Goal: Task Accomplishment & Management: Manage account settings

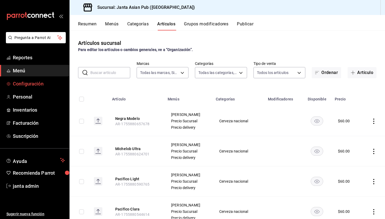
click at [20, 87] on span "Configuración" at bounding box center [39, 83] width 52 height 7
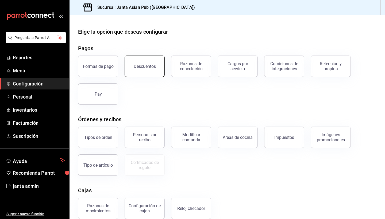
click at [148, 71] on button "Descuentos" at bounding box center [145, 66] width 40 height 21
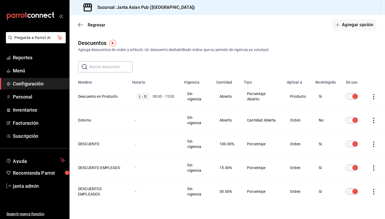
click at [112, 43] on img "button" at bounding box center [112, 43] width 7 height 7
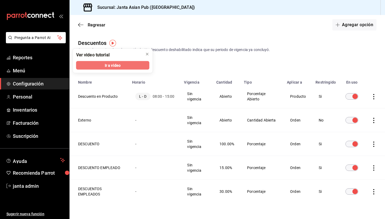
click at [112, 66] on span "Ir a video" at bounding box center [113, 66] width 16 height 6
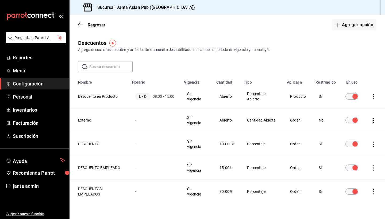
click at [36, 82] on span "Configuración" at bounding box center [39, 83] width 52 height 7
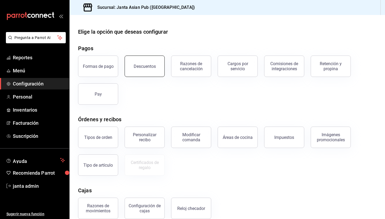
click at [144, 69] on button "Descuentos" at bounding box center [145, 66] width 40 height 21
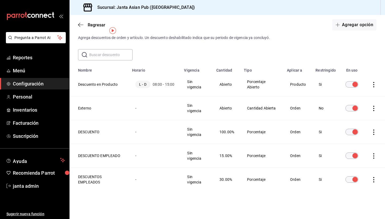
scroll to position [12, 0]
click at [79, 24] on icon "button" at bounding box center [80, 24] width 5 height 5
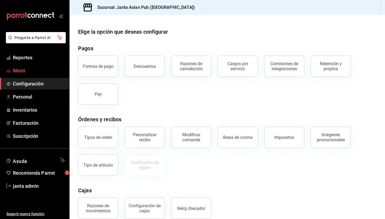
click at [23, 69] on span "Menú" at bounding box center [39, 70] width 52 height 7
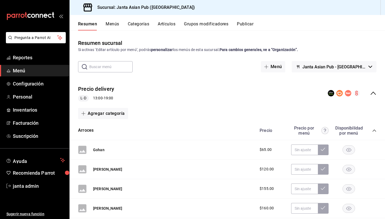
click at [372, 95] on icon "collapse-menu-row" at bounding box center [373, 93] width 6 height 6
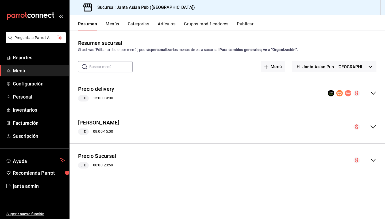
click at [111, 26] on button "Menús" at bounding box center [112, 25] width 13 height 9
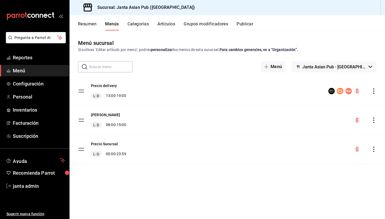
click at [167, 24] on button "Artículos" at bounding box center [167, 25] width 18 height 9
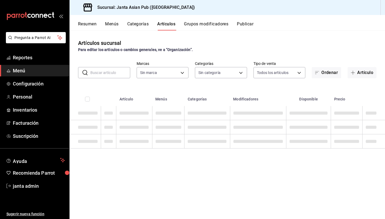
type input "1db30118-5670-46c3-9d09-b77bd7bb8fe6"
type input "54f267fd-3a26-423e-9599-ceaad96627e7,a937e8d9-5aa0-4689-9956-2e980446810f,a7b78…"
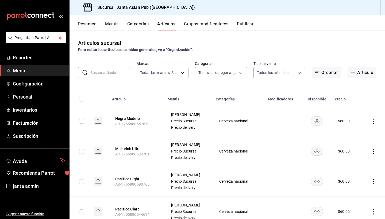
click at [146, 25] on button "Categorías" at bounding box center [138, 25] width 22 height 9
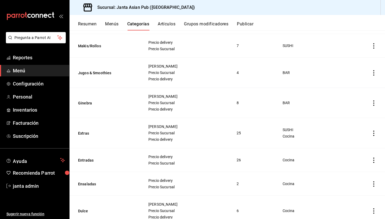
scroll to position [753, 0]
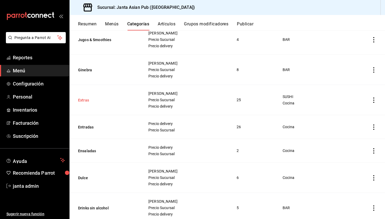
click at [85, 100] on button "Extras" at bounding box center [105, 100] width 54 height 5
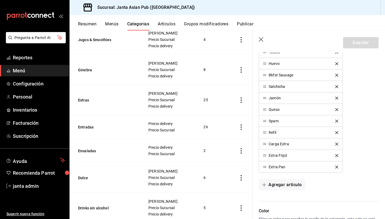
scroll to position [347, 0]
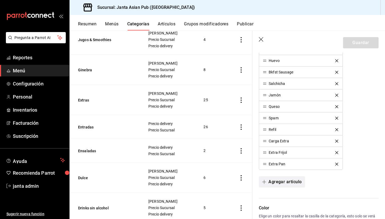
click at [276, 185] on button "Agregar artículo" at bounding box center [282, 182] width 46 height 11
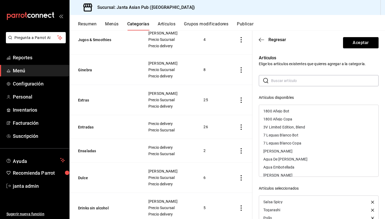
click at [281, 79] on input "text" at bounding box center [325, 80] width 108 height 11
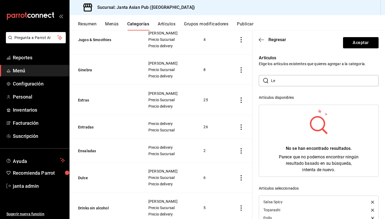
type input "L"
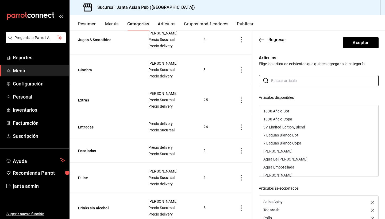
scroll to position [0, 0]
click at [261, 40] on icon "button" at bounding box center [261, 39] width 5 height 5
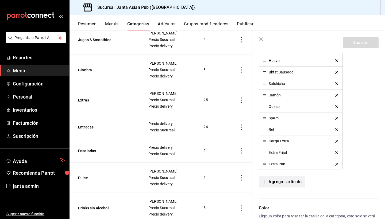
click at [283, 183] on button "Agregar artículo" at bounding box center [282, 182] width 46 height 11
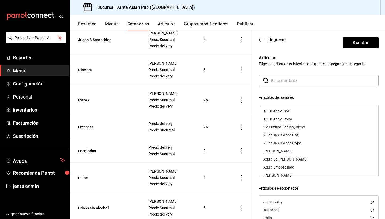
click at [281, 81] on input "text" at bounding box center [325, 80] width 108 height 11
type input "l"
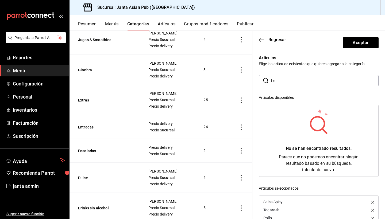
type input "L"
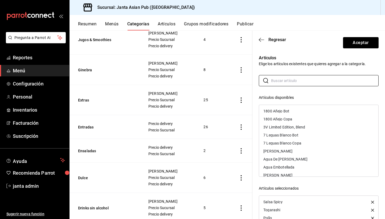
click at [161, 23] on button "Artículos" at bounding box center [167, 25] width 18 height 9
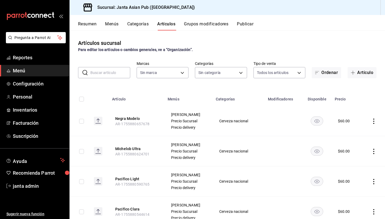
type input "1db30118-5670-46c3-9d09-b77bd7bb8fe6"
type input "54f267fd-3a26-423e-9599-ceaad96627e7,a937e8d9-5aa0-4689-9956-2e980446810f,a7b78…"
click at [371, 71] on button "Artículo" at bounding box center [362, 72] width 29 height 11
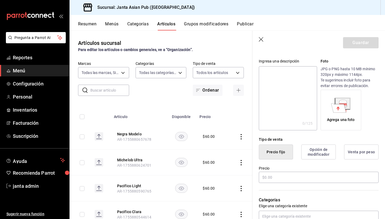
scroll to position [48, 0]
type input "Leche Entera"
click at [287, 181] on input "text" at bounding box center [319, 177] width 120 height 11
type input "$0.00"
click at [316, 183] on div "Precio $0.00" at bounding box center [319, 175] width 120 height 18
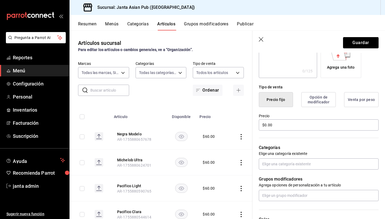
scroll to position [106, 0]
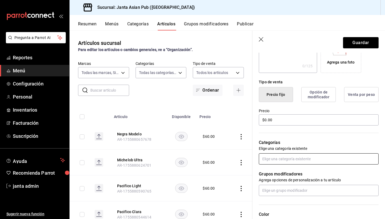
click at [296, 162] on input "text" at bounding box center [319, 159] width 120 height 11
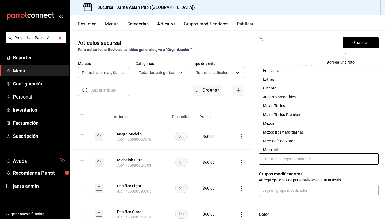
scroll to position [118, 0]
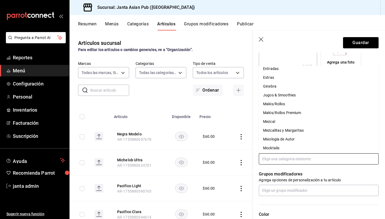
click at [288, 79] on li "Extras" at bounding box center [319, 77] width 120 height 9
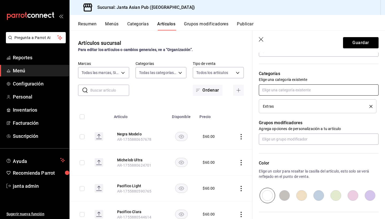
scroll to position [179, 0]
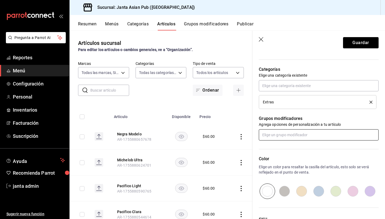
click at [284, 138] on input "text" at bounding box center [319, 134] width 120 height 11
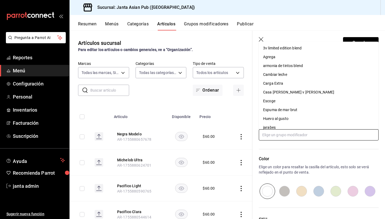
scroll to position [0, 0]
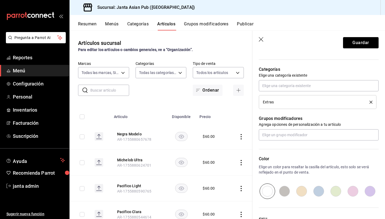
click at [262, 39] on icon "button" at bounding box center [261, 39] width 5 height 5
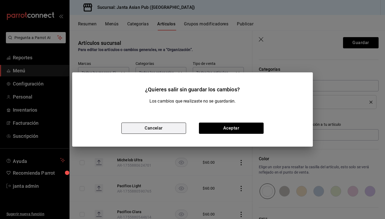
click at [165, 125] on button "Cancelar" at bounding box center [153, 128] width 65 height 11
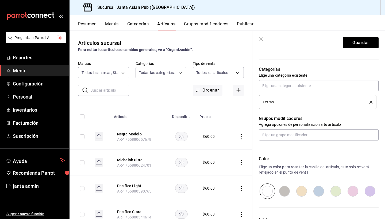
click at [262, 40] on icon "button" at bounding box center [261, 39] width 5 height 5
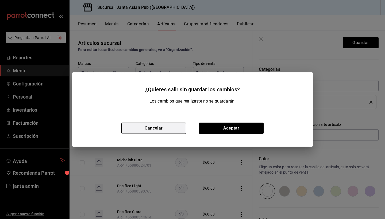
click at [167, 131] on button "Cancelar" at bounding box center [153, 128] width 65 height 11
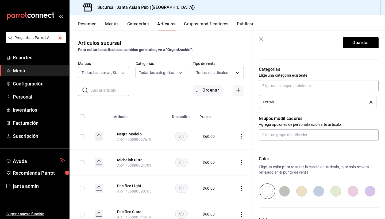
click at [201, 23] on button "Grupos modificadores" at bounding box center [206, 25] width 44 height 9
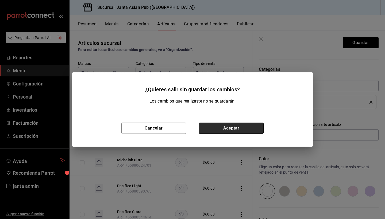
click at [221, 128] on button "Aceptar" at bounding box center [231, 128] width 65 height 11
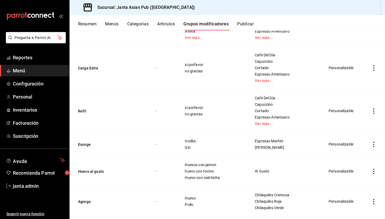
scroll to position [82, 0]
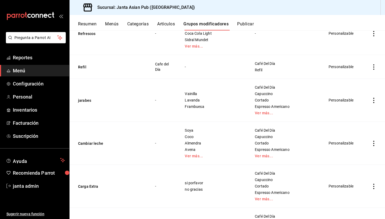
click at [202, 92] on span "Vainilla" at bounding box center [213, 94] width 57 height 4
click at [82, 98] on button "jarabes" at bounding box center [110, 100] width 64 height 5
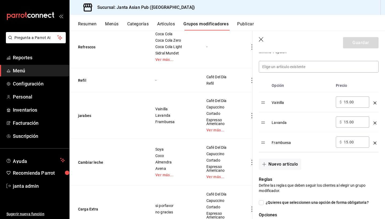
scroll to position [150, 0]
click at [281, 166] on button "Nuevo artículo" at bounding box center [280, 163] width 42 height 11
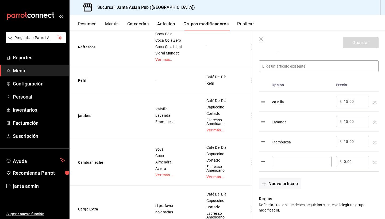
click at [281, 164] on input "optionsTable" at bounding box center [302, 161] width 52 height 5
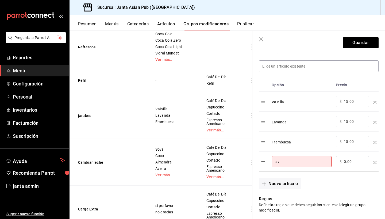
type input "a"
type input "Avellana"
click at [347, 162] on input "0.00" at bounding box center [355, 161] width 22 height 5
type input "15.00"
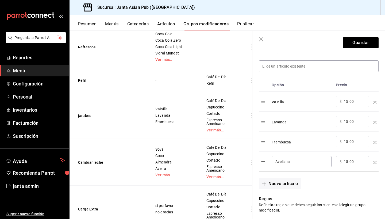
click at [348, 189] on div "Nuevo artículo" at bounding box center [316, 181] width 126 height 18
click at [268, 183] on span "button" at bounding box center [265, 184] width 6 height 4
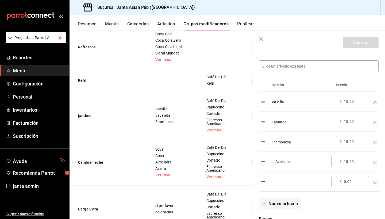
click at [293, 183] on input "optionsTable" at bounding box center [302, 181] width 52 height 5
type input "Caramelo"
click at [343, 181] on div "​ $ 0.00 ​" at bounding box center [352, 181] width 33 height 11
click at [346, 182] on input "0.00" at bounding box center [355, 181] width 22 height 5
type input "15.00"
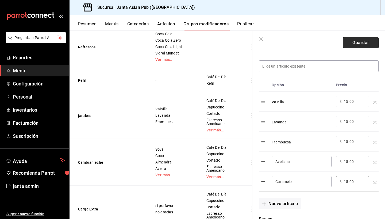
click at [351, 47] on button "Guardar" at bounding box center [361, 42] width 36 height 11
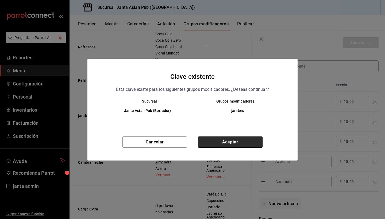
click at [231, 144] on button "Aceptar" at bounding box center [230, 142] width 65 height 11
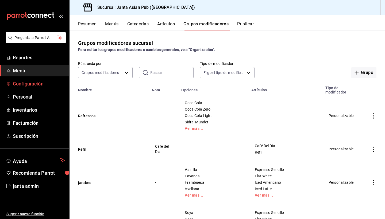
click at [20, 83] on span "Configuración" at bounding box center [39, 83] width 52 height 7
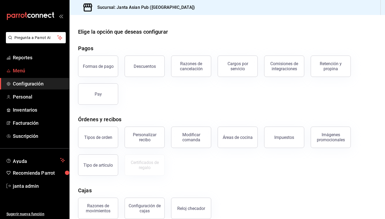
click at [21, 71] on span "Menú" at bounding box center [39, 70] width 52 height 7
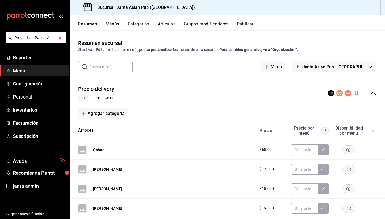
click at [112, 24] on button "Menús" at bounding box center [112, 25] width 13 height 9
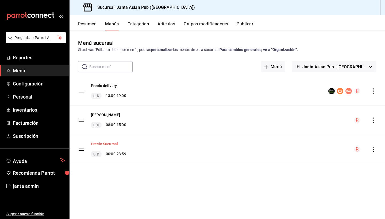
click at [108, 146] on button "Precio Sucursal" at bounding box center [104, 144] width 27 height 5
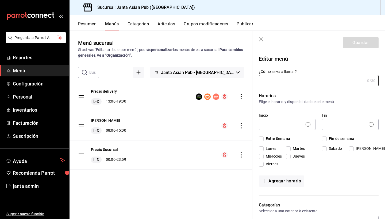
type input "Precio Sucursal"
checkbox input "true"
type input "01747340497487"
click at [261, 37] on header "Guardar" at bounding box center [319, 42] width 133 height 22
click at [262, 37] on header "Guardar" at bounding box center [319, 42] width 133 height 22
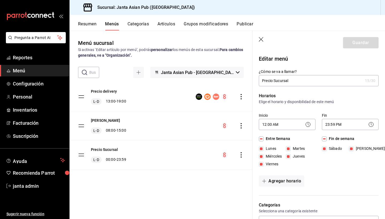
click at [261, 41] on icon "button" at bounding box center [261, 39] width 5 height 5
checkbox input "false"
type input "1756002946977"
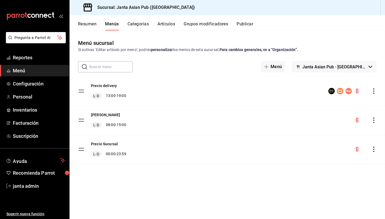
click at [260, 39] on div "Menú sucursal Si activas ‘Editar artículo por menú’, podrás personalizar los me…" at bounding box center [228, 46] width 316 height 14
click at [95, 142] on button "Precio Sucursal" at bounding box center [104, 144] width 27 height 5
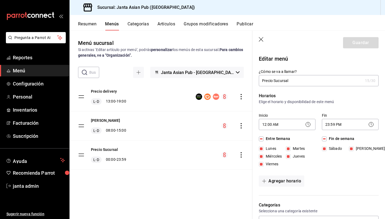
click at [260, 40] on icon "button" at bounding box center [261, 39] width 5 height 5
checkbox input "false"
type input "1756002951762"
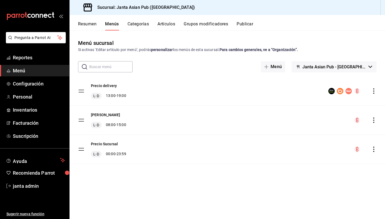
click at [165, 26] on button "Artículos" at bounding box center [167, 25] width 18 height 9
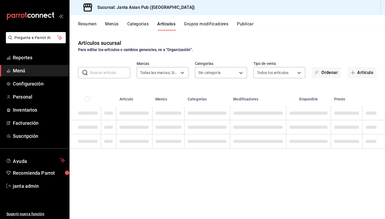
type input "1db30118-5670-46c3-9d09-b77bd7bb8fe6"
type input "54f267fd-3a26-423e-9599-ceaad96627e7,a937e8d9-5aa0-4689-9956-2e980446810f,a7b78…"
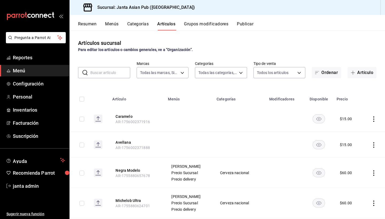
click at [102, 63] on div "​ ​ Marcas Todas las marcas, Sin marca 1db30118-5670-46c3-9d09-b77bd7bb8fe6 Cat…" at bounding box center [228, 69] width 316 height 17
click at [102, 72] on input "text" at bounding box center [110, 72] width 40 height 11
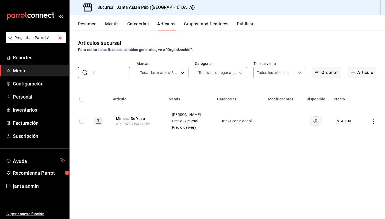
type input "m"
type input "M"
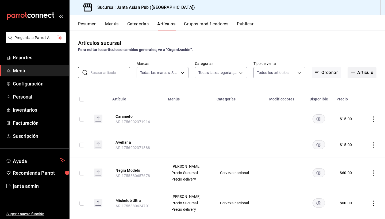
click at [368, 72] on button "Artículo" at bounding box center [362, 72] width 29 height 11
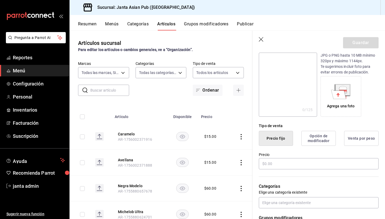
scroll to position [79, 0]
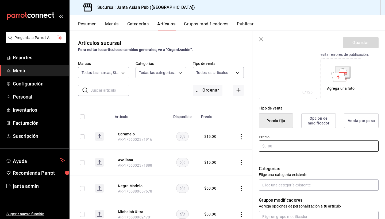
type input "Mimosa Clasica"
click at [273, 147] on input "text" at bounding box center [319, 146] width 120 height 11
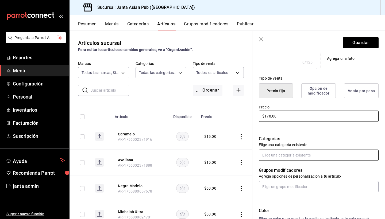
scroll to position [113, 0]
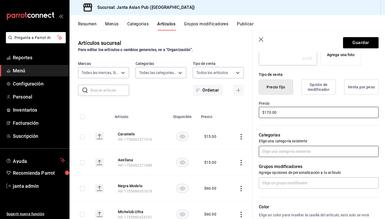
type input "$170.00"
click at [285, 155] on input "text" at bounding box center [319, 151] width 120 height 11
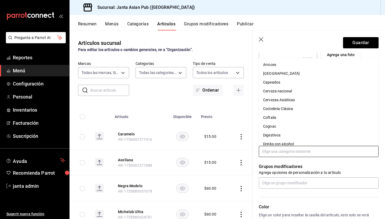
click at [283, 144] on li "Drinks con alcohol" at bounding box center [319, 144] width 120 height 9
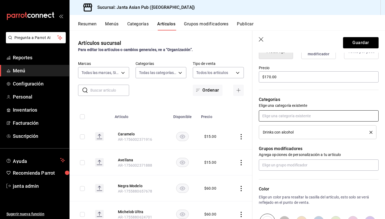
scroll to position [158, 0]
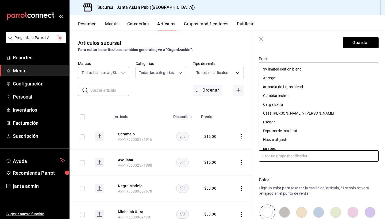
click at [291, 154] on input "text" at bounding box center [319, 156] width 120 height 11
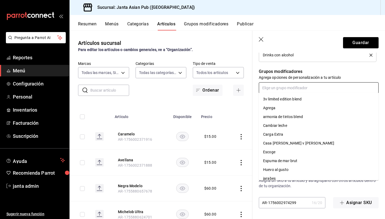
scroll to position [226, 0]
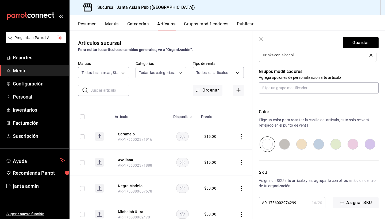
click at [334, 71] on p "Grupos modificadores" at bounding box center [319, 71] width 120 height 6
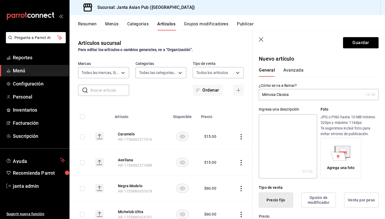
scroll to position [0, 0]
click at [292, 69] on button "Avanzada" at bounding box center [294, 72] width 20 height 9
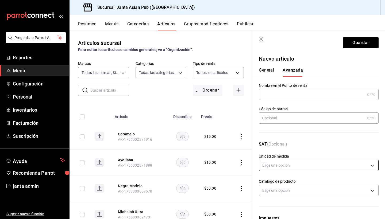
click at [295, 166] on body "Pregunta a Parrot AI Reportes Menú Configuración Personal Inventarios Facturaci…" at bounding box center [192, 109] width 385 height 219
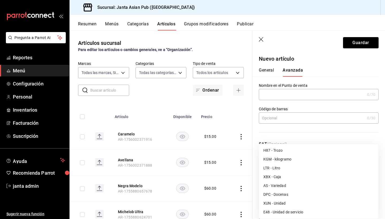
click at [289, 212] on li "E48 - Unidad de servicio" at bounding box center [318, 212] width 119 height 9
type input "E48"
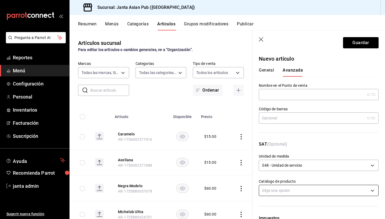
click at [299, 192] on body "Pregunta a Parrot AI Reportes Menú Configuración Personal Inventarios Facturaci…" at bounding box center [192, 109] width 385 height 219
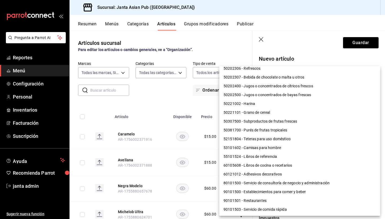
scroll to position [387, 0]
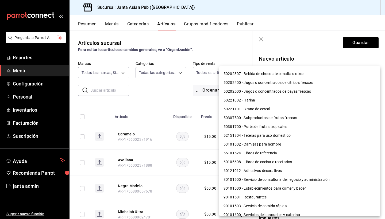
click at [288, 190] on li "90101500 - Establecimientos para comer y beber" at bounding box center [299, 188] width 161 height 9
type input "90101500"
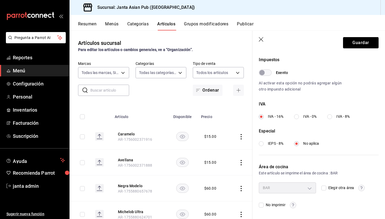
scroll to position [158, 0]
click at [355, 39] on button "Guardar" at bounding box center [361, 42] width 36 height 11
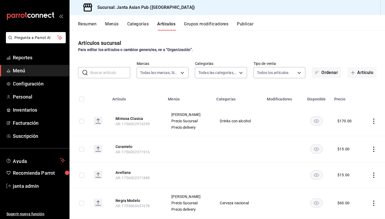
click at [196, 26] on button "Grupos modificadores" at bounding box center [206, 25] width 44 height 9
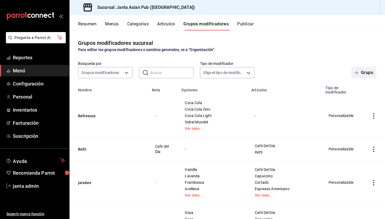
click at [366, 73] on button "Grupo" at bounding box center [364, 72] width 25 height 11
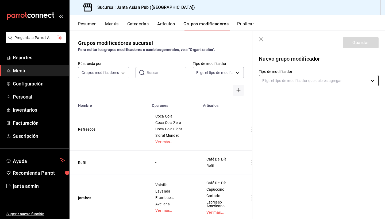
click at [290, 81] on body "Pregunta a Parrot AI Reportes Menú Configuración Personal Inventarios Facturaci…" at bounding box center [192, 109] width 385 height 219
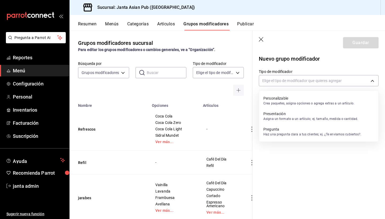
click at [260, 41] on div at bounding box center [192, 109] width 385 height 219
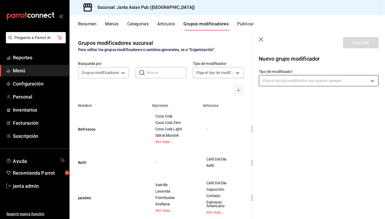
click at [293, 81] on body "Pregunta a Parrot AI Reportes Menú Configuración Personal Inventarios Facturaci…" at bounding box center [192, 109] width 385 height 219
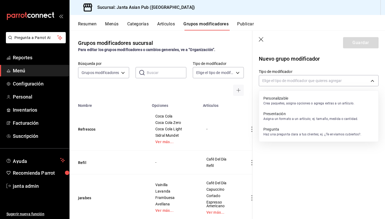
click at [348, 107] on li "Personalizable Crea paquetes, asigna opciones o agrega extras a un artículo." at bounding box center [318, 101] width 119 height 16
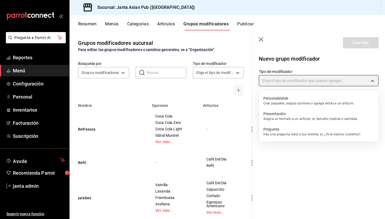
type input "CUSTOMIZABLE"
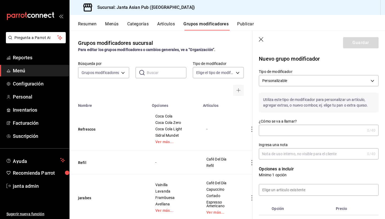
click at [282, 133] on input "¿Cómo se va a llamar?" at bounding box center [312, 130] width 106 height 11
type input "vegiie"
click at [297, 155] on input "Ingresa una nota" at bounding box center [312, 154] width 106 height 11
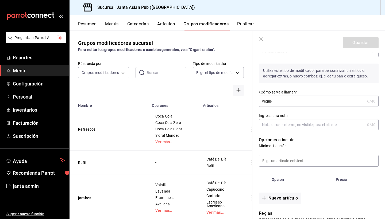
scroll to position [44, 0]
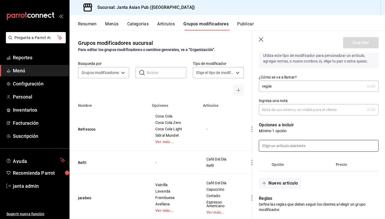
click at [293, 147] on input at bounding box center [318, 145] width 119 height 11
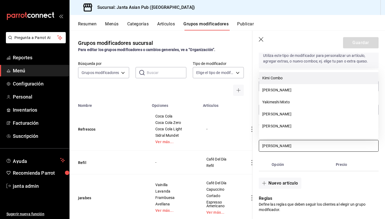
click at [303, 78] on li "Kimi Combo" at bounding box center [318, 78] width 119 height 12
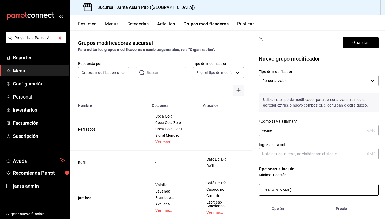
scroll to position [0, 0]
type input "[PERSON_NAME]"
click at [270, 130] on input "vegiie" at bounding box center [312, 130] width 106 height 11
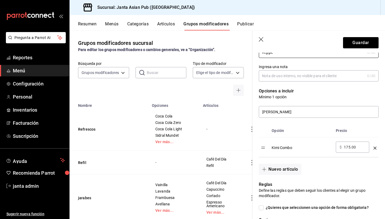
scroll to position [79, 0]
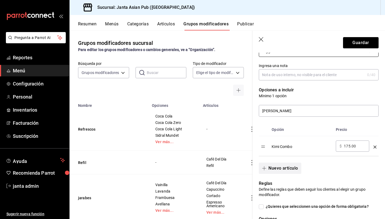
type input "veggie"
click at [289, 169] on button "Nuevo artículo" at bounding box center [280, 168] width 42 height 11
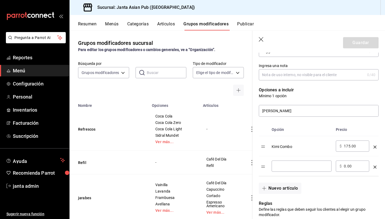
click at [375, 166] on icon "optionsTable" at bounding box center [375, 167] width 3 height 3
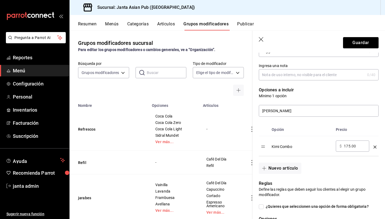
scroll to position [65, 0]
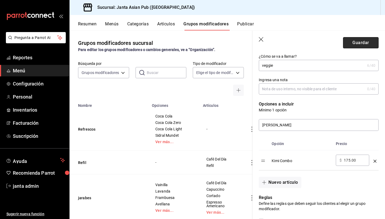
click at [357, 44] on button "Guardar" at bounding box center [361, 42] width 36 height 11
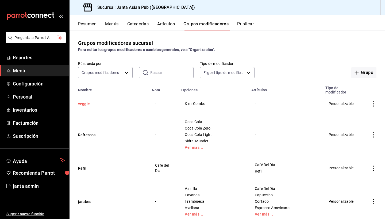
click at [82, 101] on button "veggie" at bounding box center [110, 103] width 64 height 5
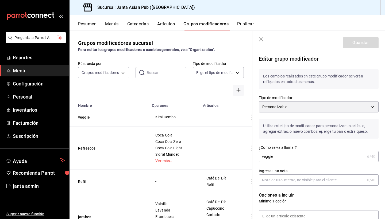
click at [172, 119] on span "Kimi Combo" at bounding box center [174, 117] width 38 height 4
click at [250, 116] on icon "actions" at bounding box center [252, 117] width 5 height 5
click at [218, 151] on span "Eliminar" at bounding box center [225, 152] width 14 height 4
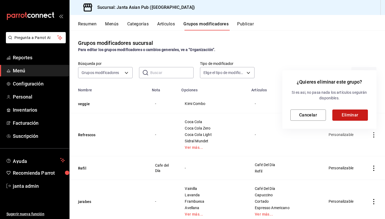
click at [352, 116] on button "Eliminar" at bounding box center [351, 115] width 36 height 11
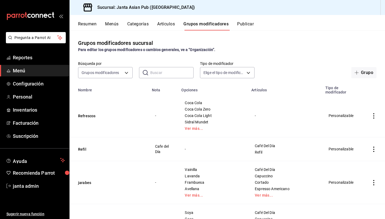
click at [167, 24] on button "Artículos" at bounding box center [166, 25] width 18 height 9
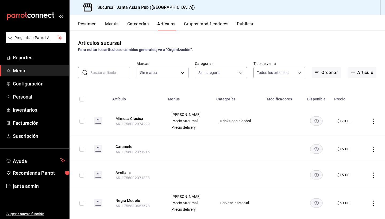
type input "1db30118-5670-46c3-9d09-b77bd7bb8fe6"
type input "54f267fd-3a26-423e-9599-ceaad96627e7,a937e8d9-5aa0-4689-9956-2e980446810f,a7b78…"
click at [115, 73] on input "text" at bounding box center [110, 72] width 40 height 11
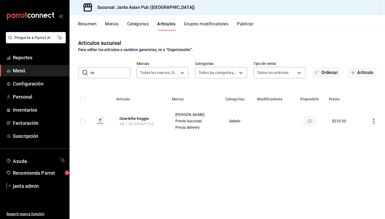
type input "v"
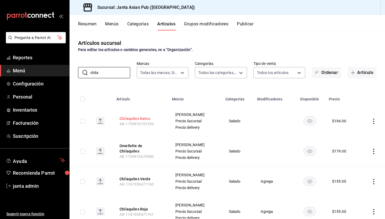
type input "chila"
click at [144, 119] on button "Chilaquiles Katsu" at bounding box center [141, 118] width 43 height 5
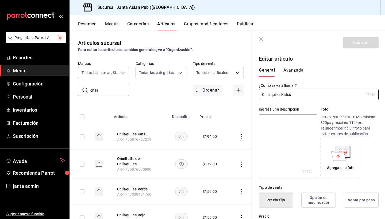
type input "$194.00"
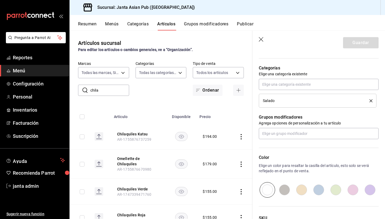
scroll to position [182, 0]
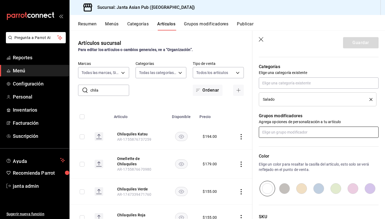
click at [278, 133] on input "text" at bounding box center [319, 132] width 120 height 11
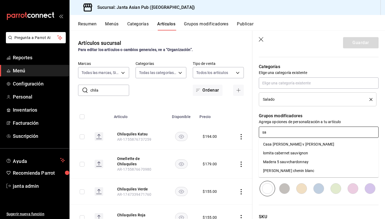
type input "s"
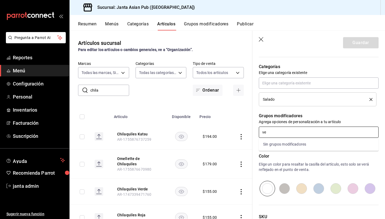
type input "v"
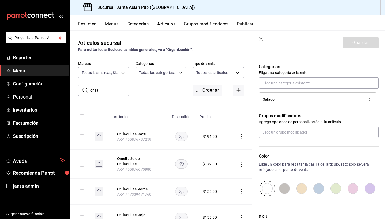
click at [212, 23] on button "Grupos modificadores" at bounding box center [206, 25] width 44 height 9
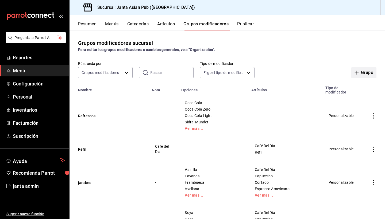
click at [365, 70] on button "Grupo" at bounding box center [364, 72] width 25 height 11
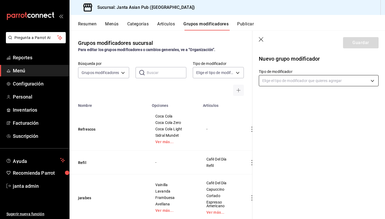
click at [287, 81] on body "Pregunta a Parrot AI Reportes Menú Configuración Personal Inventarios Facturaci…" at bounding box center [192, 109] width 385 height 219
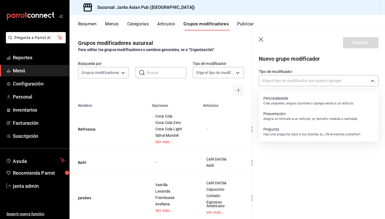
click at [288, 100] on p "Personalizable" at bounding box center [309, 98] width 91 height 5
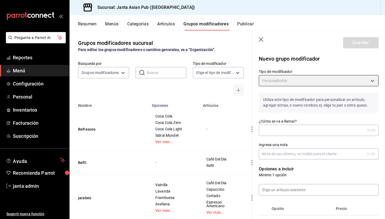
type input "CUSTOMIZABLE"
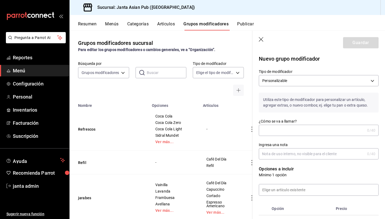
click at [282, 128] on input "¿Cómo se va a llamar?" at bounding box center [312, 130] width 106 height 11
type input "salsas"
click at [292, 153] on input "Ingresa una nota" at bounding box center [312, 154] width 106 height 11
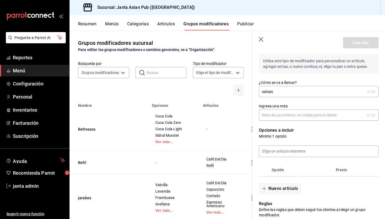
scroll to position [39, 0]
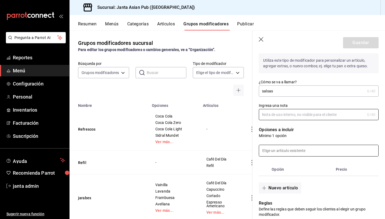
click at [291, 152] on input at bounding box center [318, 150] width 119 height 11
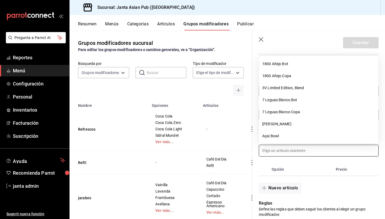
click at [313, 29] on div "Resumen Menús Categorías Artículos Grupos modificadores Publicar" at bounding box center [231, 25] width 307 height 9
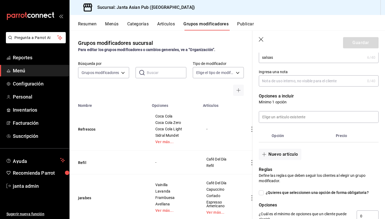
scroll to position [76, 0]
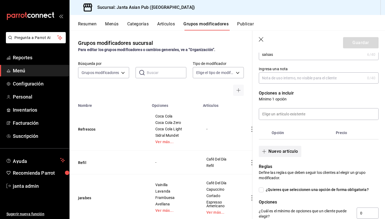
click at [281, 153] on button "Nuevo artículo" at bounding box center [280, 151] width 42 height 11
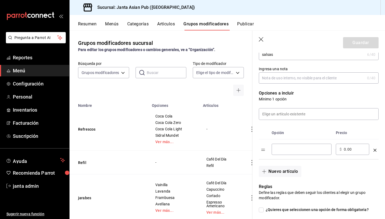
click at [284, 145] on div "​" at bounding box center [302, 149] width 60 height 11
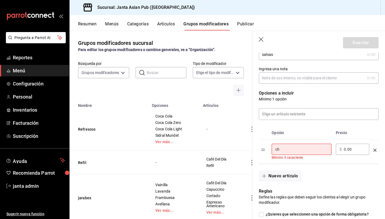
type input "c"
type input "C"
click at [376, 150] on icon "optionsTable" at bounding box center [375, 150] width 3 height 3
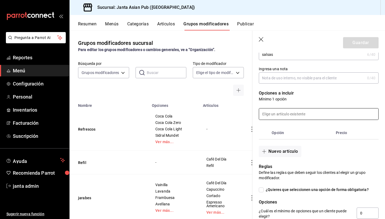
click at [298, 115] on input at bounding box center [318, 114] width 119 height 11
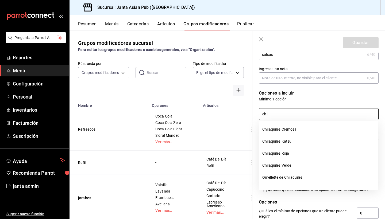
type input "chila"
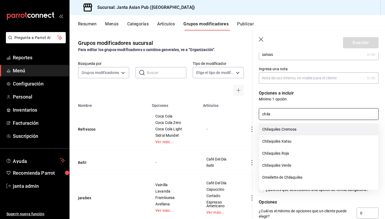
click at [306, 132] on li "Chilaquiles Cremosa" at bounding box center [318, 130] width 119 height 12
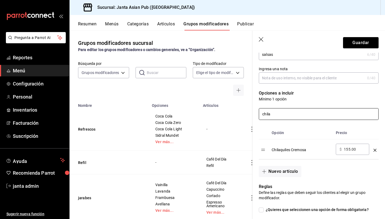
drag, startPoint x: 271, startPoint y: 114, endPoint x: 258, endPoint y: 113, distance: 13.4
click at [258, 115] on div "chila" at bounding box center [316, 111] width 126 height 18
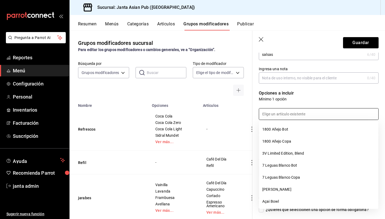
click at [281, 43] on header "Guardar" at bounding box center [319, 42] width 133 height 22
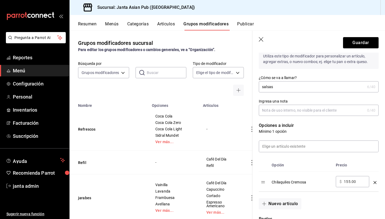
scroll to position [41, 0]
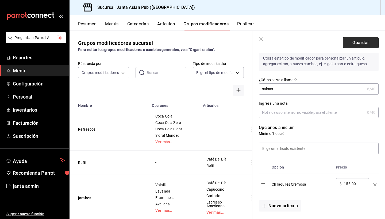
click at [358, 41] on button "Guardar" at bounding box center [361, 42] width 36 height 11
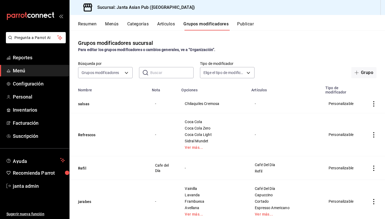
click at [211, 102] on span "Chilaquiles Cremosa" at bounding box center [213, 104] width 57 height 4
click at [164, 22] on button "Artículos" at bounding box center [166, 25] width 18 height 9
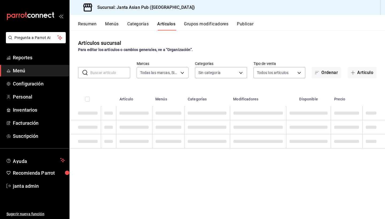
type input "1db30118-5670-46c3-9d09-b77bd7bb8fe6"
type input "54f267fd-3a26-423e-9599-ceaad96627e7,a937e8d9-5aa0-4689-9956-2e980446810f,a7b78…"
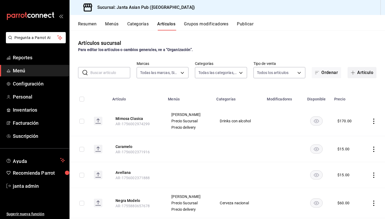
click at [358, 74] on button "Artículo" at bounding box center [362, 72] width 29 height 11
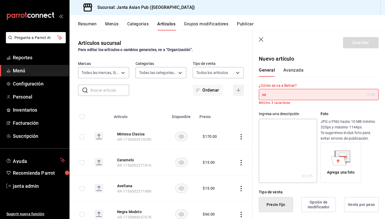
type input "s"
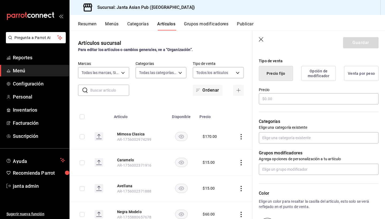
scroll to position [127, 0]
type input "Salsa Verde"
click at [299, 99] on input "text" at bounding box center [319, 98] width 120 height 11
type input "$0.00"
click at [304, 100] on input "$0.00" at bounding box center [319, 98] width 120 height 11
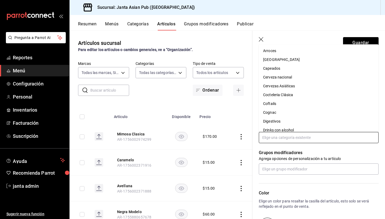
click at [296, 140] on input "text" at bounding box center [319, 137] width 120 height 11
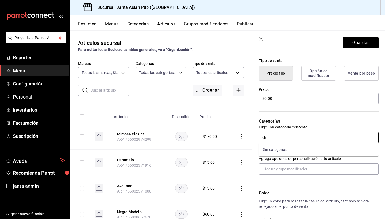
type input "c"
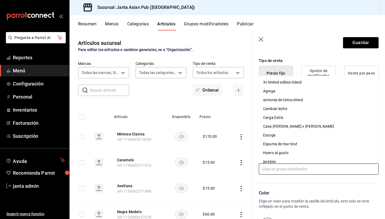
click at [287, 170] on input "text" at bounding box center [319, 169] width 120 height 11
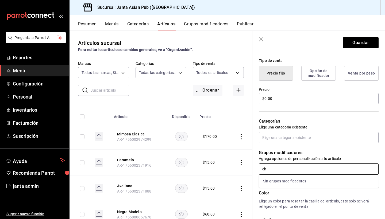
type input "c"
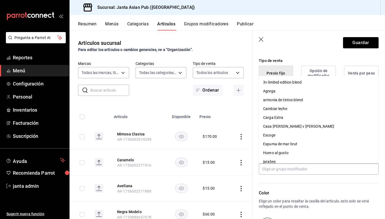
click at [312, 187] on div "Color Elige un color para resaltar la casilla del artículo, esto solo se verá r…" at bounding box center [316, 204] width 126 height 59
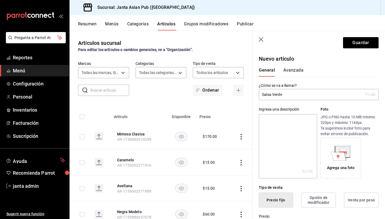
scroll to position [0, 0]
click at [292, 73] on button "Avanzada" at bounding box center [294, 72] width 20 height 9
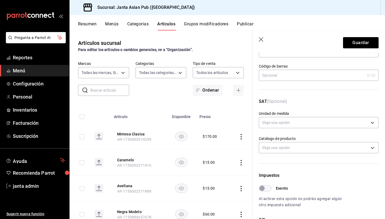
scroll to position [44, 0]
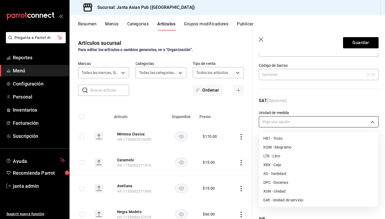
click at [283, 120] on body "Pregunta a Parrot AI Reportes Menú Configuración Personal Inventarios Facturaci…" at bounding box center [192, 109] width 385 height 219
click at [281, 202] on li "E48 - Unidad de servicio" at bounding box center [318, 200] width 119 height 9
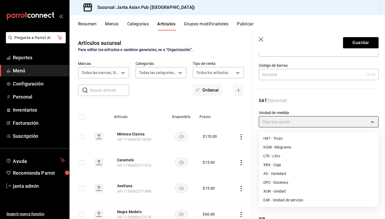
type input "E48"
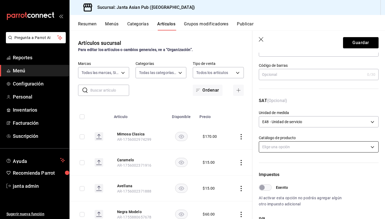
click at [285, 148] on body "Pregunta a Parrot AI Reportes Menú Configuración Personal Inventarios Facturaci…" at bounding box center [192, 109] width 385 height 219
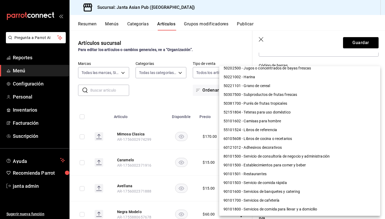
scroll to position [411, 0]
click at [282, 166] on li "90101500 - Establecimientos para comer y beber" at bounding box center [299, 165] width 161 height 9
type input "90101500"
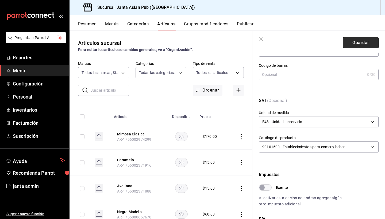
click at [360, 43] on button "Guardar" at bounding box center [361, 42] width 36 height 11
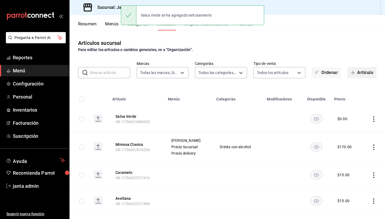
click at [359, 73] on button "Artículo" at bounding box center [362, 72] width 29 height 11
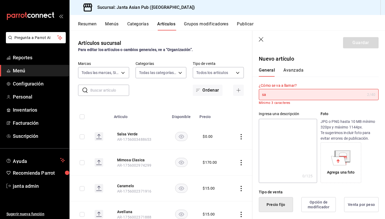
type input "s"
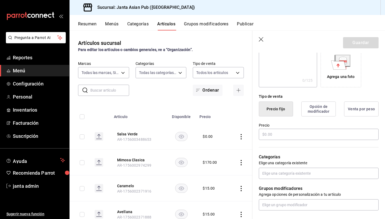
scroll to position [107, 0]
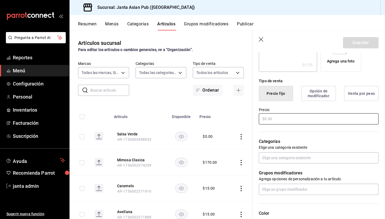
type input "Salsa Roja"
click at [288, 117] on input "text" at bounding box center [319, 118] width 120 height 11
type input "$0.00"
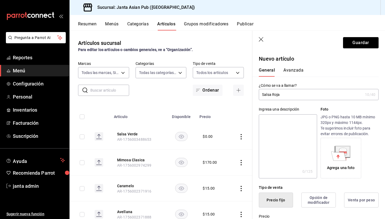
scroll to position [0, 0]
click at [294, 71] on button "Avanzada" at bounding box center [294, 72] width 20 height 9
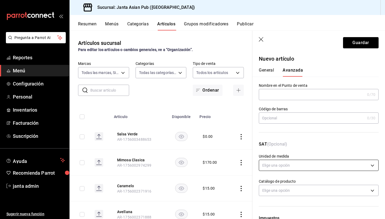
click at [282, 166] on body "Pregunta a Parrot AI Reportes Menú Configuración Personal Inventarios Facturaci…" at bounding box center [192, 109] width 385 height 219
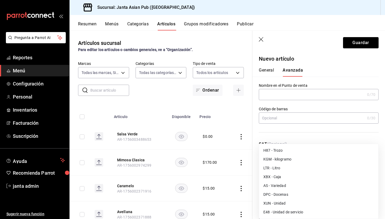
click at [285, 211] on li "E48 - Unidad de servicio" at bounding box center [318, 212] width 119 height 9
type input "E48"
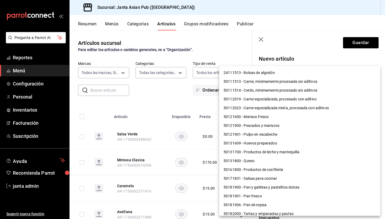
click at [292, 192] on body "Pregunta a Parrot AI Reportes Menú Configuración Personal Inventarios Facturaci…" at bounding box center [192, 109] width 385 height 219
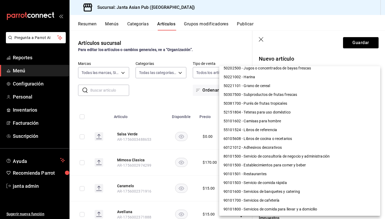
scroll to position [411, 0]
click at [293, 166] on li "90101500 - Establecimientos para comer y beber" at bounding box center [299, 165] width 161 height 9
type input "90101500"
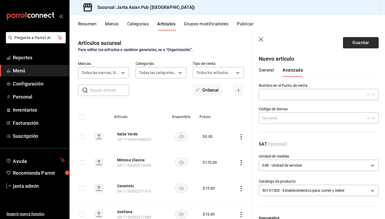
click at [360, 41] on button "Guardar" at bounding box center [361, 42] width 36 height 11
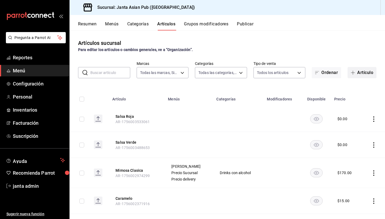
click at [360, 68] on button "Artículo" at bounding box center [362, 72] width 29 height 11
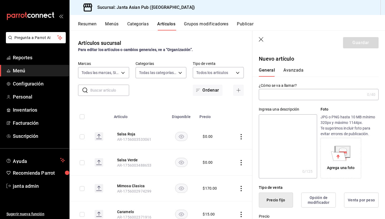
type input "c"
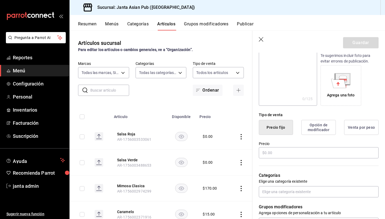
scroll to position [81, 0]
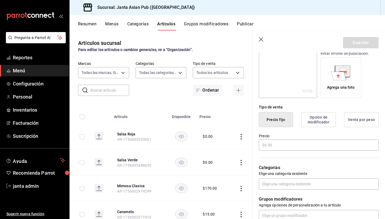
type input "Cerdo"
click at [279, 151] on div "Precio" at bounding box center [319, 143] width 120 height 18
click at [278, 148] on input "text" at bounding box center [319, 145] width 120 height 11
type input "$0.00"
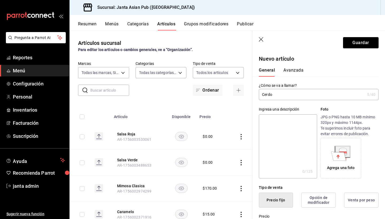
scroll to position [0, 0]
click at [291, 73] on button "Avanzada" at bounding box center [294, 72] width 20 height 9
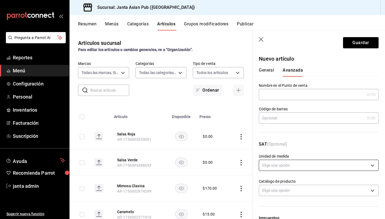
click at [274, 163] on body "Pregunta a Parrot AI Reportes Menú Configuración Personal Inventarios Facturaci…" at bounding box center [192, 109] width 385 height 219
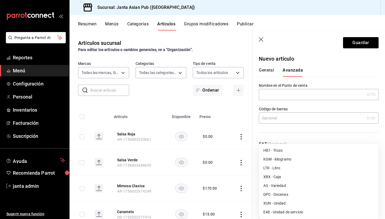
click at [276, 212] on li "E48 - Unidad de servicio" at bounding box center [318, 212] width 119 height 9
type input "E48"
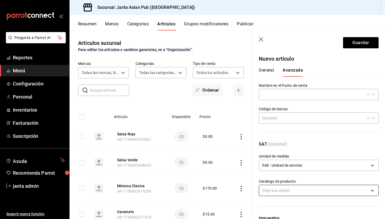
click at [277, 192] on body "Pregunta a Parrot AI Reportes Menú Configuración Personal Inventarios Facturaci…" at bounding box center [192, 109] width 385 height 219
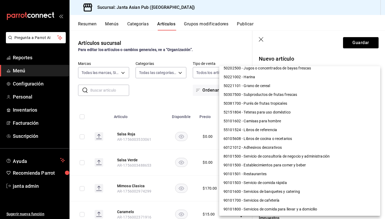
scroll to position [411, 0]
click at [284, 167] on li "90101500 - Establecimientos para comer y beber" at bounding box center [299, 165] width 161 height 9
type input "90101500"
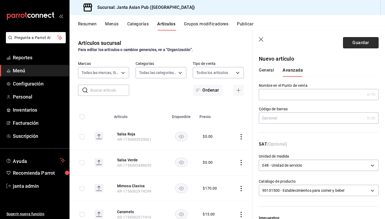
click at [365, 46] on button "Guardar" at bounding box center [361, 42] width 36 height 11
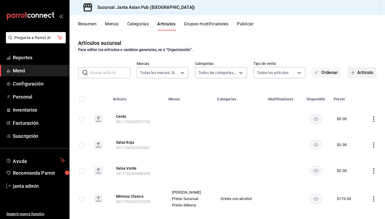
click at [366, 72] on button "Artículo" at bounding box center [362, 72] width 29 height 11
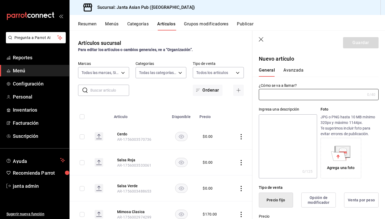
click at [262, 38] on icon "button" at bounding box center [261, 39] width 5 height 5
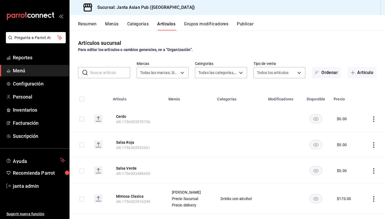
click at [110, 75] on input "text" at bounding box center [110, 72] width 40 height 11
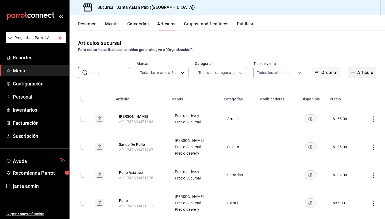
type input "pollo"
click at [354, 74] on icon "button" at bounding box center [353, 73] width 4 height 4
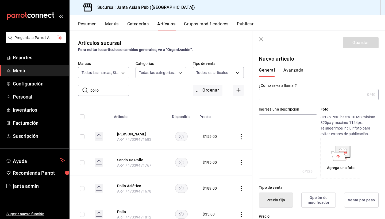
click at [321, 97] on input "text" at bounding box center [312, 94] width 106 height 11
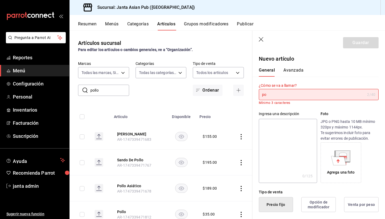
type input "p"
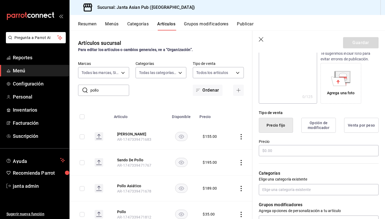
scroll to position [78, 0]
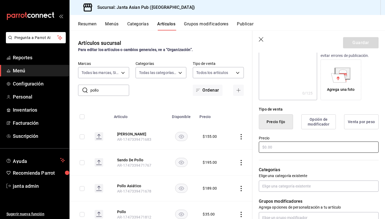
type input "Pollo"
click at [276, 148] on input "text" at bounding box center [319, 147] width 120 height 11
type input "$0.00"
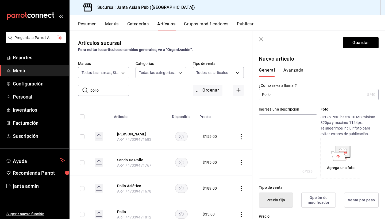
scroll to position [0, 0]
click at [291, 73] on button "Avanzada" at bounding box center [294, 72] width 20 height 9
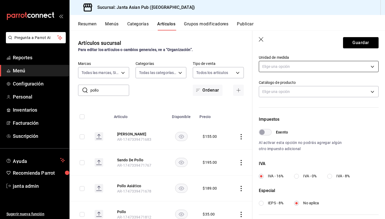
scroll to position [99, 0]
click at [293, 67] on body "Pregunta a Parrot AI Reportes Menú Configuración Personal Inventarios Facturaci…" at bounding box center [192, 109] width 385 height 219
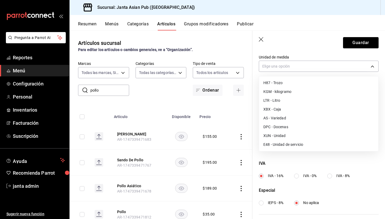
click at [278, 144] on li "E48 - Unidad de servicio" at bounding box center [318, 144] width 119 height 9
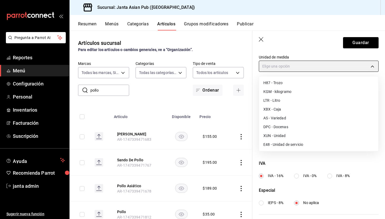
type input "E48"
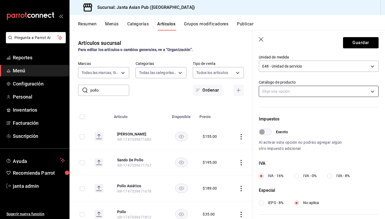
click at [287, 93] on body "Pregunta a Parrot AI Reportes Menú Configuración Personal Inventarios Facturaci…" at bounding box center [192, 109] width 385 height 219
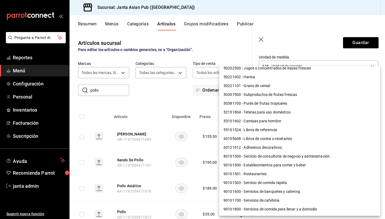
scroll to position [411, 0]
click at [278, 166] on li "90101500 - Establecimientos para comer y beber" at bounding box center [299, 165] width 161 height 9
type input "90101500"
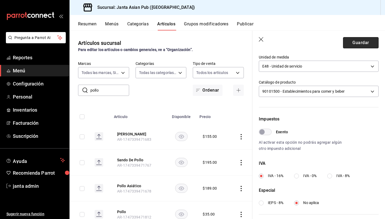
click at [359, 40] on button "Guardar" at bounding box center [361, 42] width 36 height 11
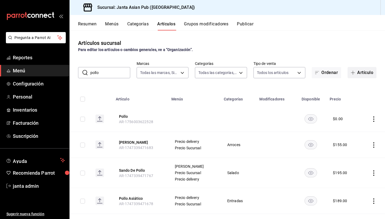
click at [360, 72] on button "Artículo" at bounding box center [362, 72] width 29 height 11
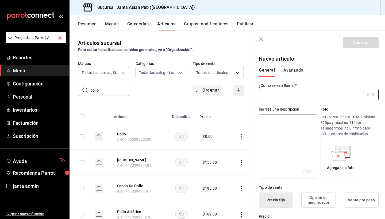
type input "AR-1756003657832"
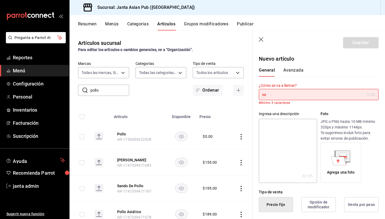
type input "s"
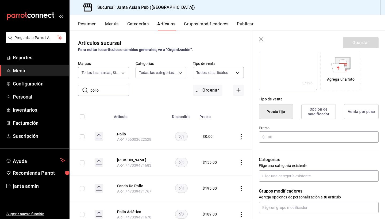
scroll to position [93, 0]
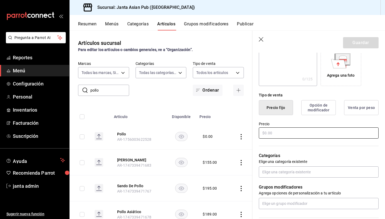
type input "Salchicha"
click at [282, 133] on input "text" at bounding box center [319, 133] width 120 height 11
type input "$0.00"
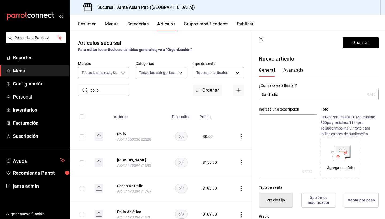
scroll to position [0, 0]
click at [292, 71] on button "Avanzada" at bounding box center [294, 72] width 20 height 9
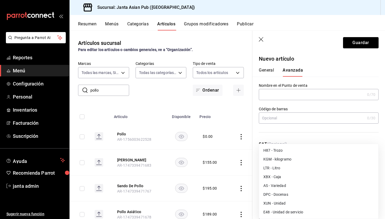
click at [285, 163] on body "Pregunta a Parrot AI Reportes Menú Configuración Personal Inventarios Facturaci…" at bounding box center [192, 109] width 385 height 219
click at [284, 212] on li "E48 - Unidad de servicio" at bounding box center [318, 212] width 119 height 9
type input "E48"
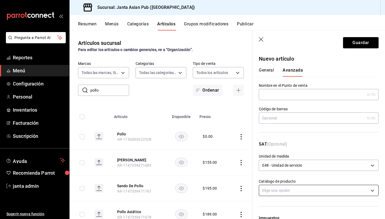
click at [285, 192] on body "Pregunta a Parrot AI Reportes Menú Configuración Personal Inventarios Facturaci…" at bounding box center [192, 109] width 385 height 219
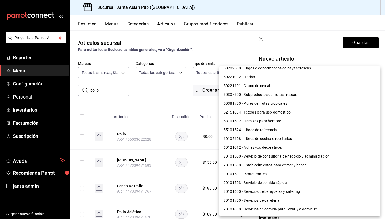
scroll to position [411, 0]
click at [286, 162] on li "90101500 - Establecimientos para comer y beber" at bounding box center [299, 165] width 161 height 9
type input "90101500"
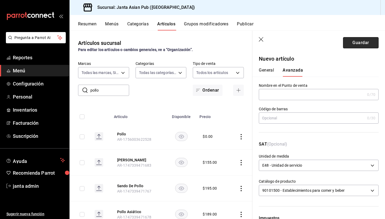
click at [366, 43] on button "Guardar" at bounding box center [361, 42] width 36 height 11
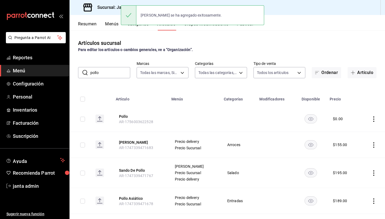
click at [203, 26] on div "[PERSON_NAME] se ha agregado exitosamente." at bounding box center [192, 15] width 143 height 23
click at [203, 25] on div "[PERSON_NAME] se ha agregado exitosamente." at bounding box center [192, 15] width 143 height 23
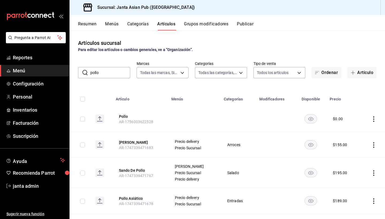
click at [209, 23] on button "Grupos modificadores" at bounding box center [206, 25] width 44 height 9
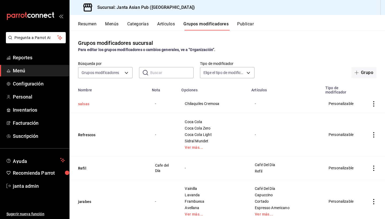
click at [81, 101] on button "salsas" at bounding box center [110, 103] width 64 height 5
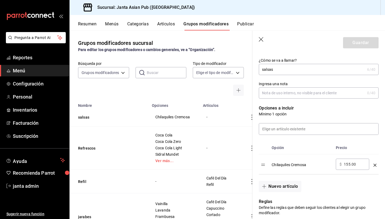
scroll to position [90, 0]
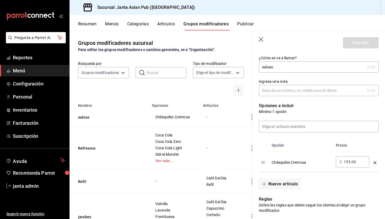
click at [373, 161] on td "optionsTable" at bounding box center [375, 162] width 7 height 20
click at [376, 162] on icon "optionsTable" at bounding box center [375, 163] width 3 height 3
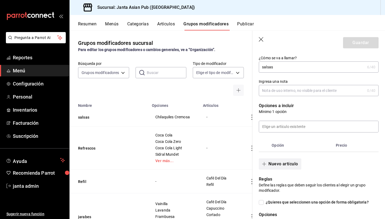
click at [289, 162] on button "Nuevo artículo" at bounding box center [280, 164] width 42 height 11
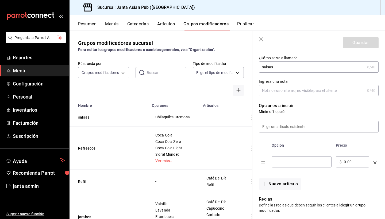
click at [289, 163] on input "optionsTable" at bounding box center [302, 161] width 52 height 5
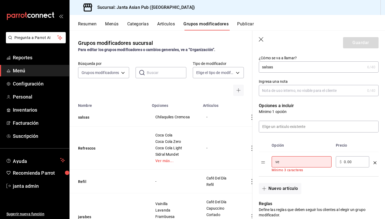
type input "v"
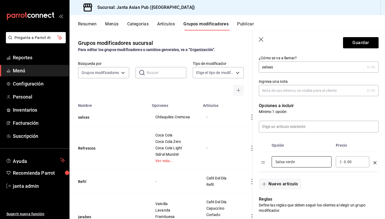
type input "Salsa verde"
click at [332, 182] on div "Nuevo artículo" at bounding box center [316, 181] width 126 height 18
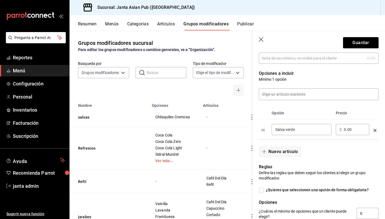
scroll to position [128, 0]
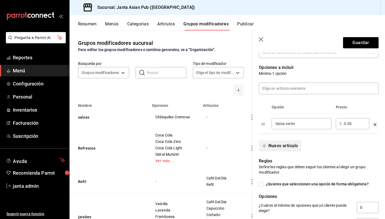
click at [279, 147] on button "Nuevo artículo" at bounding box center [280, 145] width 42 height 11
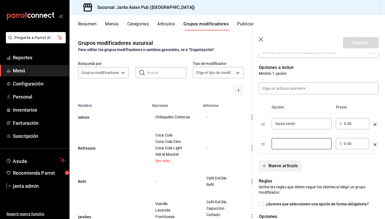
click at [279, 147] on input "optionsTable" at bounding box center [302, 143] width 52 height 5
type input "Salsa Roja"
click at [294, 167] on button "Nuevo artículo" at bounding box center [280, 166] width 42 height 11
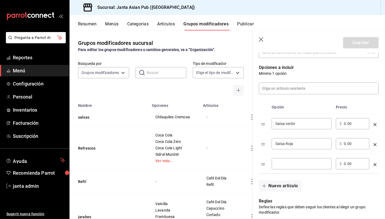
click at [294, 167] on div "​" at bounding box center [302, 163] width 60 height 11
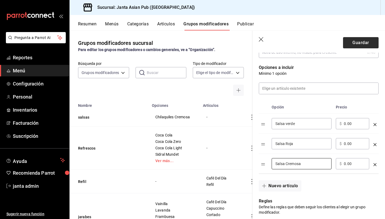
type input "Salsa Cremosa"
click at [355, 43] on button "Guardar" at bounding box center [361, 42] width 36 height 11
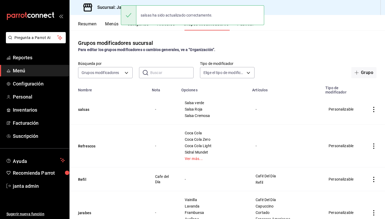
click at [255, 108] on div "-" at bounding box center [285, 109] width 60 height 6
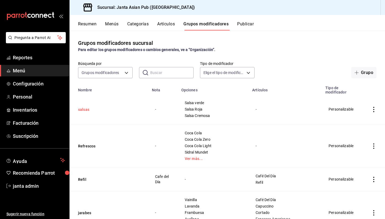
click at [81, 107] on button "salsas" at bounding box center [110, 109] width 64 height 5
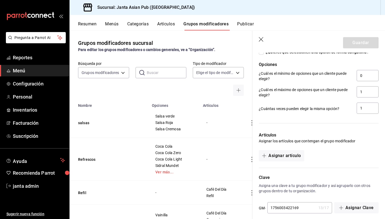
scroll to position [301, 0]
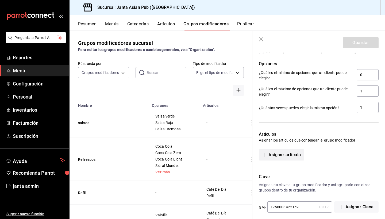
click at [281, 155] on button "Asignar artículo" at bounding box center [281, 155] width 45 height 11
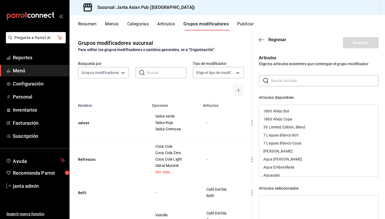
click at [286, 78] on input "text" at bounding box center [325, 80] width 108 height 11
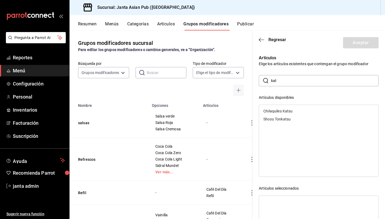
type input "kat"
drag, startPoint x: 286, startPoint y: 78, endPoint x: 284, endPoint y: 112, distance: 34.6
click at [284, 112] on div "Chilaquiles Katsu" at bounding box center [278, 111] width 29 height 4
click at [370, 43] on button "Aceptar" at bounding box center [361, 42] width 36 height 11
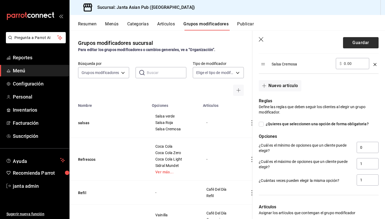
scroll to position [222, 0]
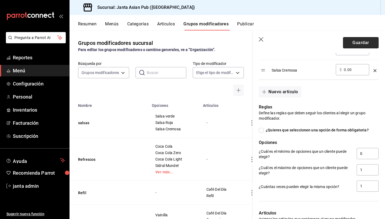
click at [365, 41] on button "Guardar" at bounding box center [361, 42] width 36 height 11
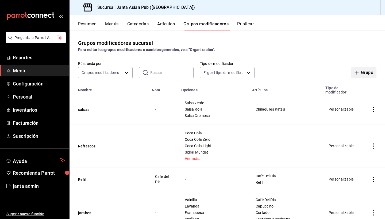
click at [361, 73] on button "Grupo" at bounding box center [364, 72] width 25 height 11
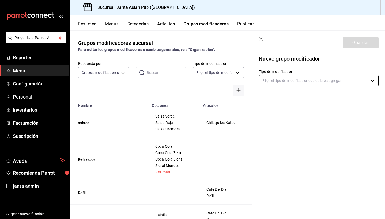
click at [286, 82] on body "Pregunta a Parrot AI Reportes Menú Configuración Personal Inventarios Facturaci…" at bounding box center [192, 109] width 385 height 219
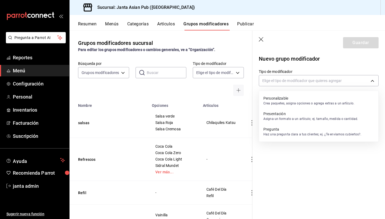
click at [285, 99] on p "Personalizable" at bounding box center [309, 98] width 91 height 5
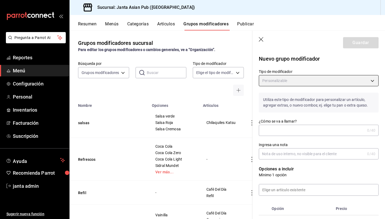
type input "CUSTOMIZABLE"
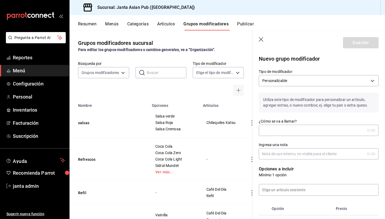
click at [284, 133] on input "¿Cómo se va a llamar?" at bounding box center [312, 130] width 106 height 11
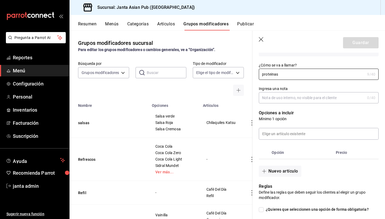
scroll to position [56, 0]
type input "proteinas"
click at [292, 171] on button "Nuevo artículo" at bounding box center [280, 171] width 42 height 11
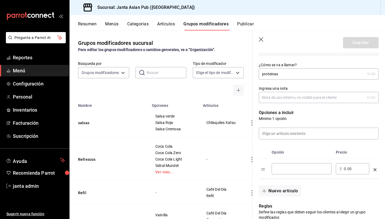
click at [292, 169] on input "optionsTable" at bounding box center [302, 168] width 52 height 5
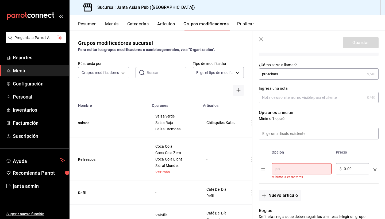
type input "p"
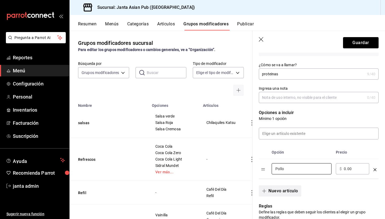
type input "Pollo"
click at [287, 192] on button "Nuevo artículo" at bounding box center [280, 191] width 42 height 11
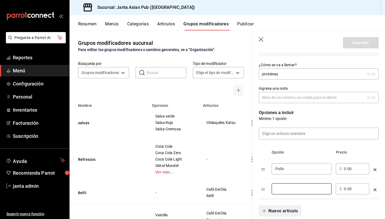
click at [287, 192] on input "optionsTable" at bounding box center [302, 188] width 52 height 5
type input "Cerdo"
click at [352, 39] on button "Guardar" at bounding box center [361, 42] width 36 height 11
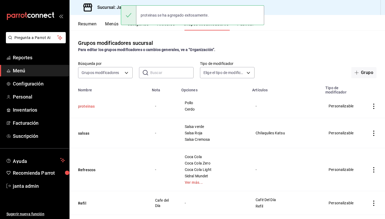
click at [91, 104] on button "proteinas" at bounding box center [110, 106] width 64 height 5
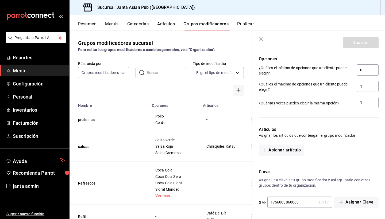
scroll to position [286, 0]
click at [294, 150] on button "Asignar artículo" at bounding box center [281, 150] width 45 height 11
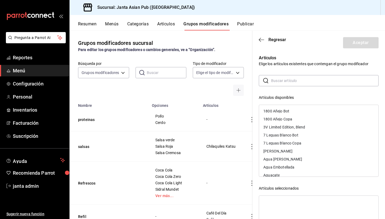
click at [289, 81] on input "text" at bounding box center [325, 80] width 108 height 11
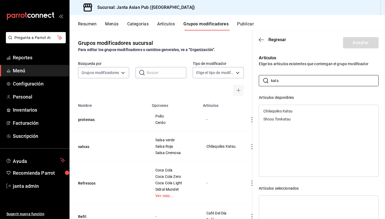
type input "kats"
click at [289, 112] on div "Chilaquiles Katsu" at bounding box center [278, 111] width 29 height 4
click at [356, 44] on button "Aceptar" at bounding box center [361, 42] width 36 height 11
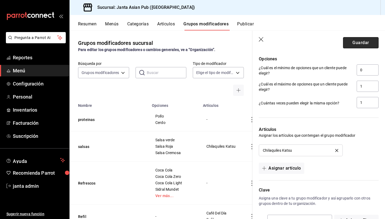
click at [368, 41] on button "Guardar" at bounding box center [361, 42] width 36 height 11
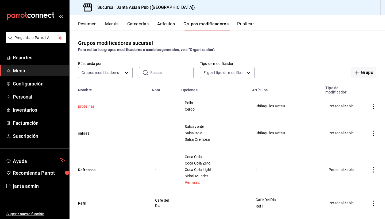
click at [90, 104] on button "proteinas" at bounding box center [110, 106] width 64 height 5
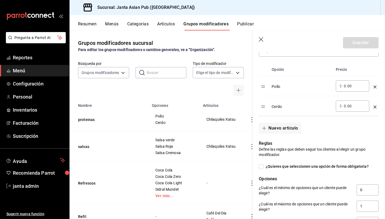
scroll to position [167, 0]
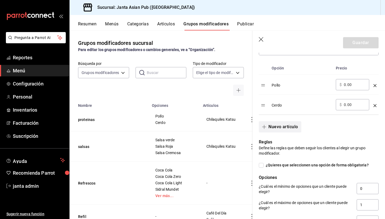
click at [289, 127] on button "Nuevo artículo" at bounding box center [280, 126] width 42 height 11
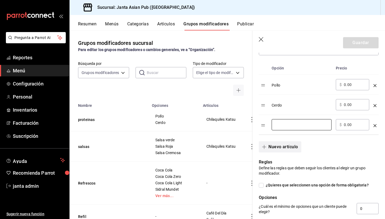
click at [289, 127] on input "optionsTable" at bounding box center [302, 124] width 52 height 5
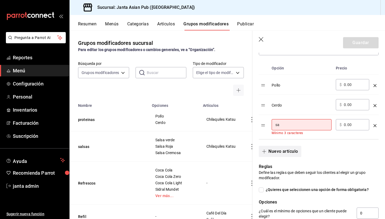
type input "s"
type input "A"
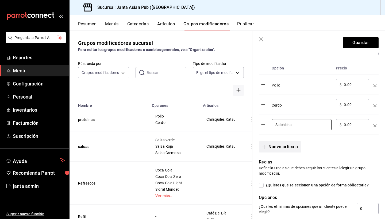
type input "Salchicha"
click at [274, 149] on button "Nuevo artículo" at bounding box center [280, 147] width 42 height 11
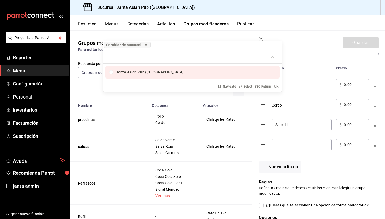
type input "i"
click at [298, 148] on div "Cambiar de sucursal i Janta Asian Pub (La Paz) Navigate Select ESC Return ⌘ K" at bounding box center [192, 109] width 385 height 219
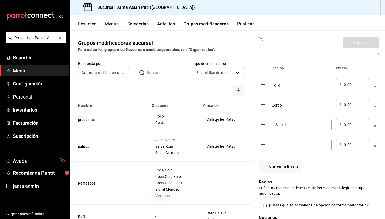
click at [296, 147] on input "optionsTable" at bounding box center [302, 144] width 52 height 5
type input "Tocino"
click at [280, 163] on button "Nuevo artículo" at bounding box center [280, 167] width 42 height 11
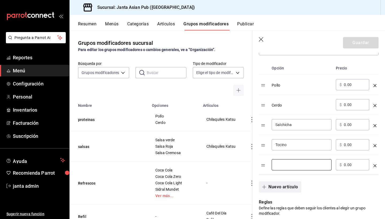
click at [280, 163] on input "optionsTable" at bounding box center [302, 164] width 52 height 5
type input "Spam"
click at [338, 178] on div "Nuevo artículo" at bounding box center [316, 184] width 126 height 18
click at [294, 186] on button "Nuevo artículo" at bounding box center [280, 187] width 42 height 11
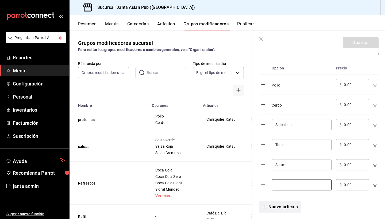
click at [294, 186] on input "optionsTable" at bounding box center [302, 184] width 52 height 5
type input "Jamon"
click at [358, 46] on button "Guardar" at bounding box center [361, 42] width 36 height 11
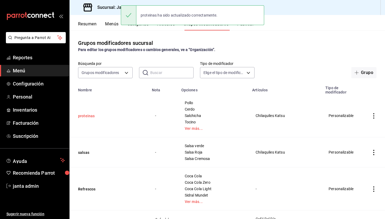
click at [89, 113] on button "proteinas" at bounding box center [110, 115] width 64 height 5
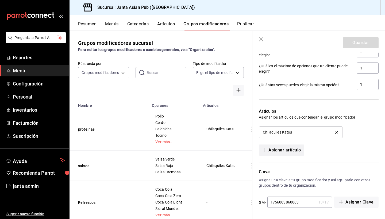
scroll to position [384, 0]
click at [288, 151] on button "Asignar artículo" at bounding box center [281, 150] width 45 height 11
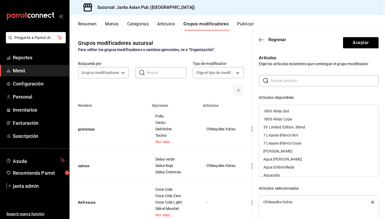
click at [284, 83] on input "text" at bounding box center [325, 80] width 108 height 11
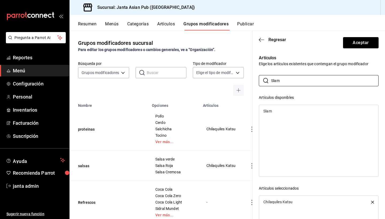
click at [277, 110] on div "Slam" at bounding box center [318, 111] width 119 height 8
click at [291, 81] on input "Slam" at bounding box center [325, 80] width 108 height 11
type input "S"
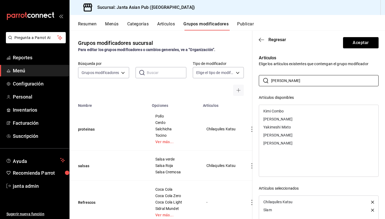
click at [287, 111] on div "Kimi Combo" at bounding box center [318, 111] width 119 height 8
drag, startPoint x: 283, startPoint y: 83, endPoint x: 259, endPoint y: 82, distance: 23.8
click at [259, 83] on div "​ Kim ​" at bounding box center [319, 80] width 120 height 11
type input "K"
type input "H"
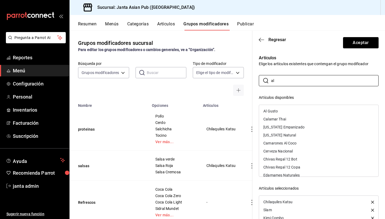
click at [315, 43] on header "Regresar Aceptar" at bounding box center [319, 42] width 133 height 22
click at [280, 80] on input "al" at bounding box center [325, 80] width 108 height 11
type input "a"
click at [364, 41] on button "Aceptar" at bounding box center [361, 42] width 36 height 11
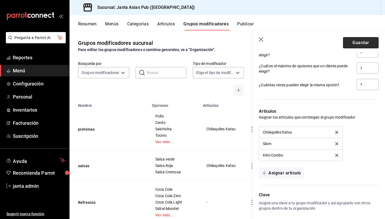
click at [361, 43] on button "Guardar" at bounding box center [361, 42] width 36 height 11
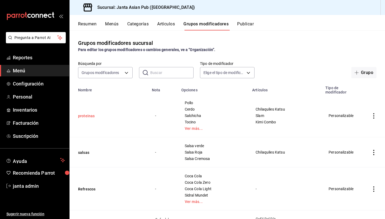
click at [87, 113] on button "proteinas" at bounding box center [110, 115] width 64 height 5
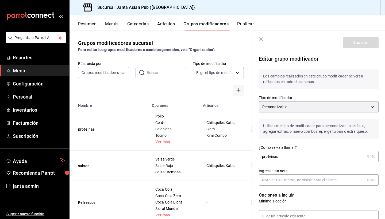
click at [288, 159] on input "proteinas" at bounding box center [312, 156] width 106 height 11
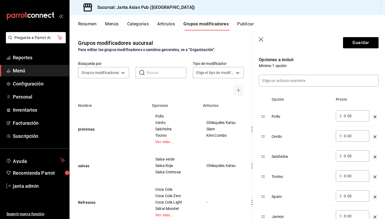
scroll to position [137, 0]
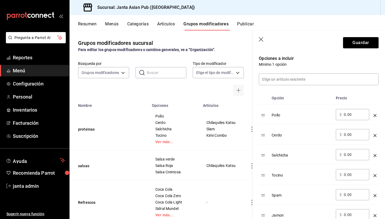
type input "proteinas 1"
click at [371, 159] on td "​ $ 0.00 ​" at bounding box center [353, 155] width 38 height 20
click at [373, 157] on td "optionsTable" at bounding box center [375, 155] width 7 height 20
click at [375, 155] on icon "optionsTable" at bounding box center [375, 155] width 3 height 3
click at [374, 155] on icon "optionsTable" at bounding box center [375, 155] width 3 height 3
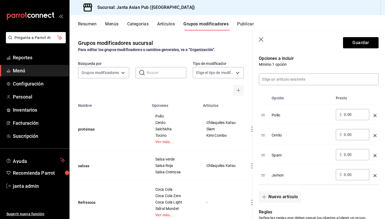
click at [374, 155] on icon "optionsTable" at bounding box center [375, 155] width 3 height 3
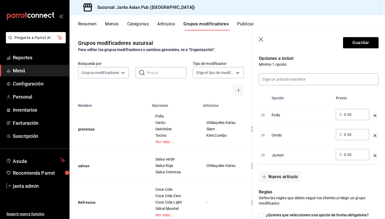
click at [374, 155] on icon "optionsTable" at bounding box center [375, 155] width 3 height 3
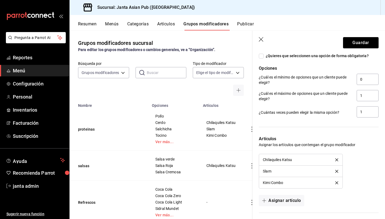
scroll to position [277, 0]
click at [337, 171] on icon "delete" at bounding box center [336, 171] width 3 height 3
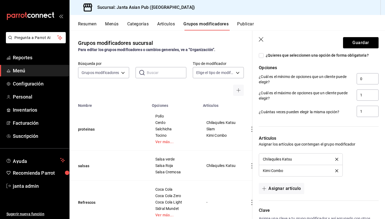
click at [337, 170] on icon "delete" at bounding box center [336, 171] width 3 height 3
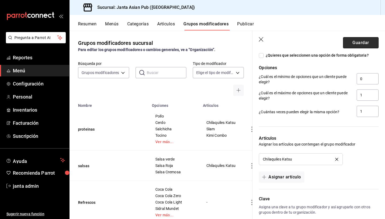
click at [346, 41] on button "Guardar" at bounding box center [361, 42] width 36 height 11
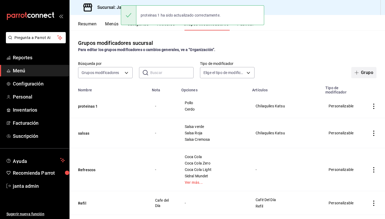
click at [364, 72] on button "Grupo" at bounding box center [364, 72] width 25 height 11
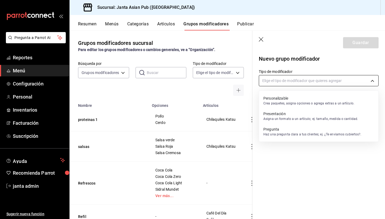
click at [286, 84] on body "Pregunta a Parrot AI Reportes Menú Configuración Personal Inventarios Facturaci…" at bounding box center [192, 109] width 385 height 219
click at [289, 101] on p "Personalizable" at bounding box center [309, 98] width 91 height 5
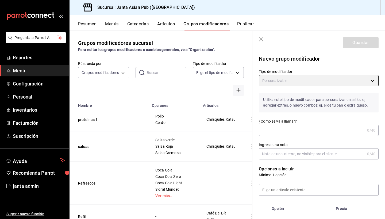
type input "CUSTOMIZABLE"
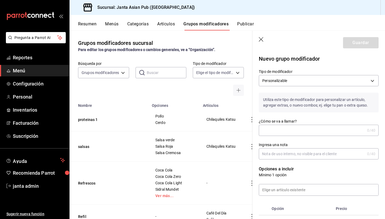
click at [274, 135] on input "¿Cómo se va a llamar?" at bounding box center [312, 130] width 106 height 11
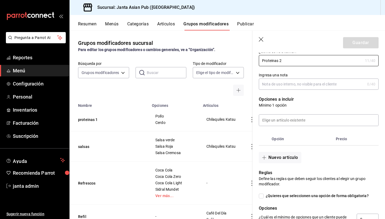
scroll to position [72, 0]
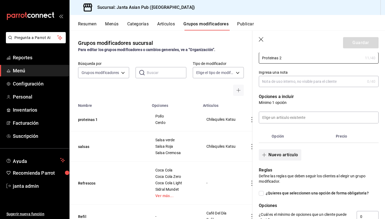
type input "Proteinas 2"
click at [288, 155] on button "Nuevo artículo" at bounding box center [280, 155] width 42 height 11
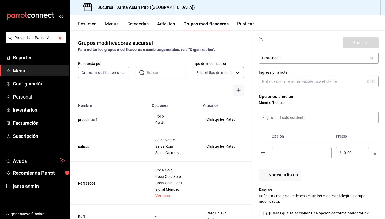
click at [292, 152] on input "optionsTable" at bounding box center [302, 152] width 52 height 5
type input "veggie"
click at [287, 175] on button "Nuevo artículo" at bounding box center [280, 175] width 42 height 11
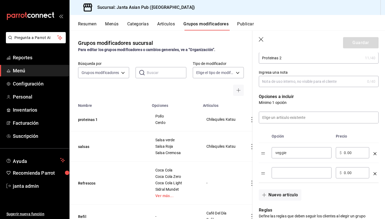
click at [287, 175] on input "optionsTable" at bounding box center [302, 172] width 52 height 5
type input "Spam"
click at [280, 194] on button "Nuevo artículo" at bounding box center [280, 195] width 42 height 11
click at [282, 193] on input "optionsTable" at bounding box center [302, 192] width 52 height 5
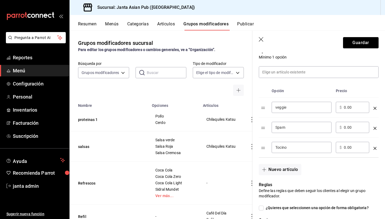
scroll to position [124, 0]
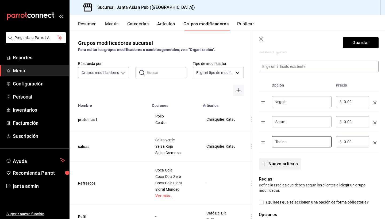
type input "Tocino"
click at [272, 166] on button "Nuevo artículo" at bounding box center [280, 164] width 42 height 11
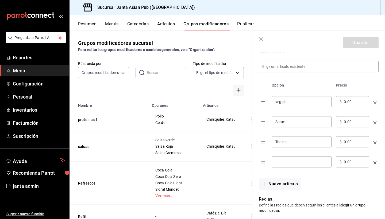
click at [281, 163] on input "optionsTable" at bounding box center [302, 161] width 52 height 5
type input "Salchicha"
click at [296, 184] on button "Nuevo artículo" at bounding box center [280, 184] width 42 height 11
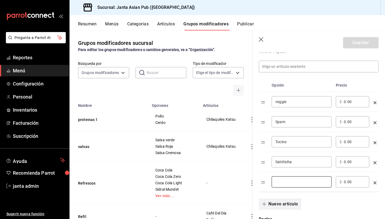
click at [296, 184] on input "optionsTable" at bounding box center [302, 182] width 52 height 5
type input "Jamon"
click at [349, 195] on div "Nuevo artículo" at bounding box center [316, 201] width 126 height 18
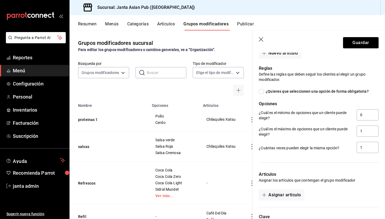
scroll to position [276, 0]
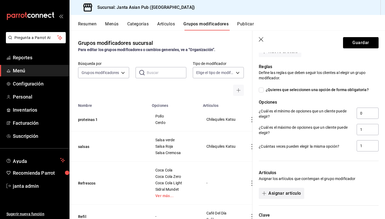
click at [286, 195] on button "Asignar artículo" at bounding box center [281, 193] width 45 height 11
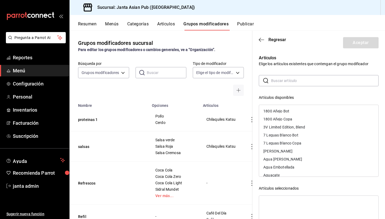
click at [288, 81] on input "text" at bounding box center [325, 80] width 108 height 11
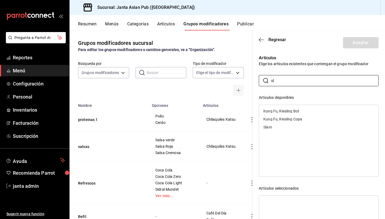
type input "sl"
click at [269, 127] on div "Slam" at bounding box center [268, 127] width 9 height 4
drag, startPoint x: 291, startPoint y: 79, endPoint x: 266, endPoint y: 80, distance: 24.6
click at [266, 80] on div "​ sl ​" at bounding box center [319, 80] width 120 height 11
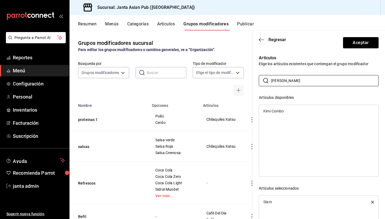
type input "kimi"
click at [274, 111] on div "Kimi Combo" at bounding box center [274, 111] width 20 height 4
click at [356, 44] on button "Aceptar" at bounding box center [361, 42] width 36 height 11
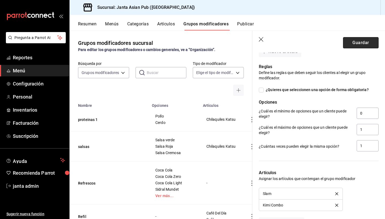
click at [358, 41] on button "Guardar" at bounding box center [361, 42] width 36 height 11
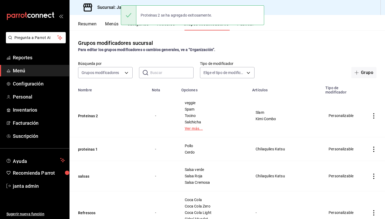
click at [204, 127] on link "Ver más..." at bounding box center [214, 129] width 58 height 4
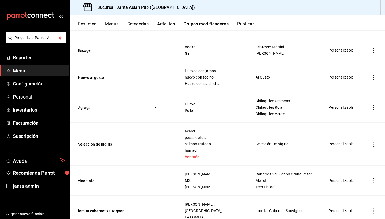
scroll to position [391, 0]
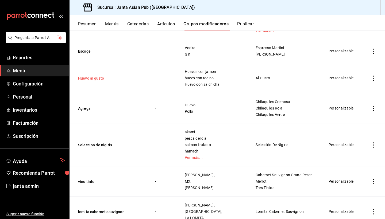
click at [90, 76] on button "Huevo al gusto" at bounding box center [110, 78] width 64 height 5
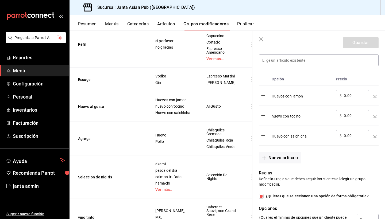
scroll to position [156, 0]
click at [260, 40] on icon "button" at bounding box center [261, 39] width 5 height 5
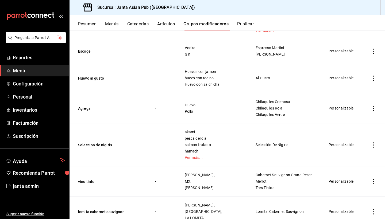
click at [112, 24] on button "Menús" at bounding box center [111, 25] width 13 height 9
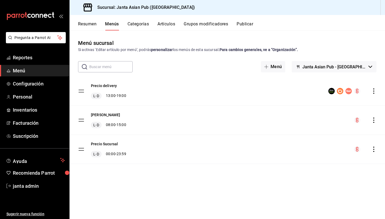
click at [208, 24] on button "Grupos modificadores" at bounding box center [206, 25] width 44 height 9
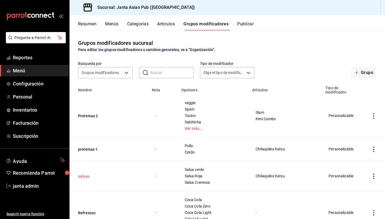
click at [87, 174] on button "salsas" at bounding box center [110, 176] width 64 height 5
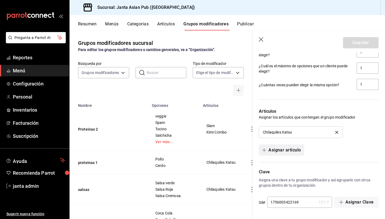
scroll to position [324, 0]
click at [285, 150] on button "Asignar artículo" at bounding box center [281, 150] width 45 height 11
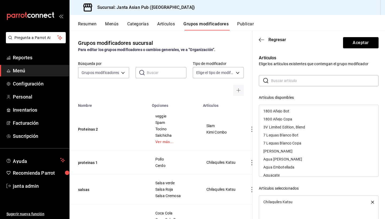
click at [299, 81] on input "text" at bounding box center [325, 80] width 108 height 11
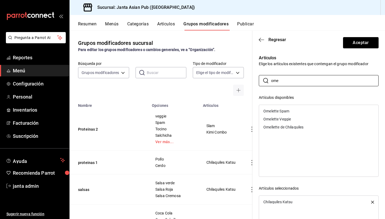
type input "ome"
click at [289, 127] on div "Omellette de Chilaquiles" at bounding box center [284, 127] width 40 height 4
click at [357, 42] on button "Aceptar" at bounding box center [361, 42] width 36 height 11
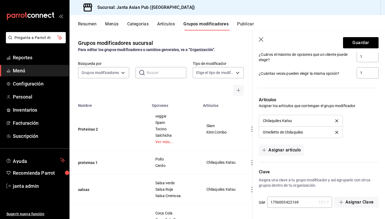
scroll to position [335, 0]
click at [374, 44] on button "Guardar" at bounding box center [361, 42] width 36 height 11
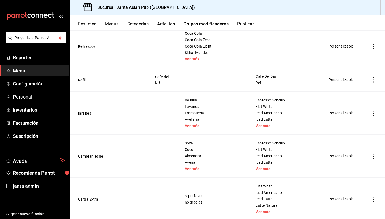
scroll to position [167, 0]
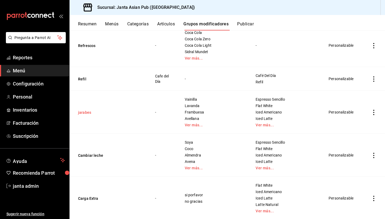
click at [82, 110] on button "jarabes" at bounding box center [110, 112] width 64 height 5
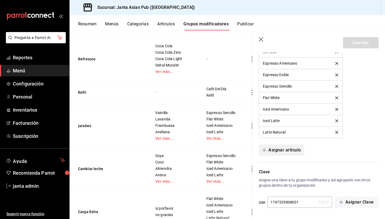
click at [276, 152] on button "Asignar artículo" at bounding box center [281, 150] width 45 height 11
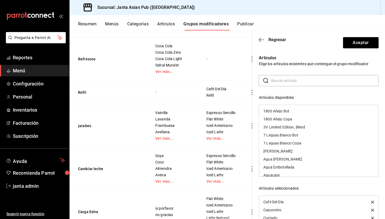
click at [293, 83] on input "text" at bounding box center [325, 80] width 108 height 11
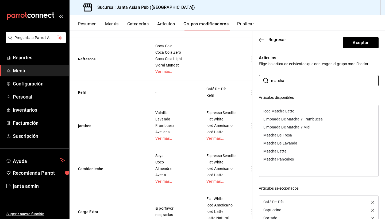
type input "matcha"
click at [285, 133] on div "Matcha De Fresa" at bounding box center [318, 135] width 119 height 8
drag, startPoint x: 285, startPoint y: 80, endPoint x: 268, endPoint y: 79, distance: 17.7
click at [268, 79] on div "​ matcha ​" at bounding box center [319, 80] width 120 height 11
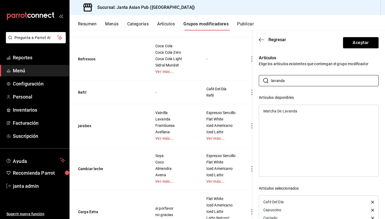
type input "lavanda"
click at [279, 110] on div "Matcha De Lavanda" at bounding box center [281, 111] width 34 height 4
click at [363, 42] on button "Aceptar" at bounding box center [361, 42] width 36 height 11
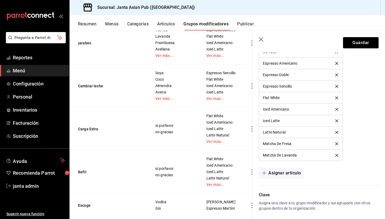
scroll to position [251, 0]
click at [93, 89] on button "Cambiar leche" at bounding box center [110, 85] width 64 height 5
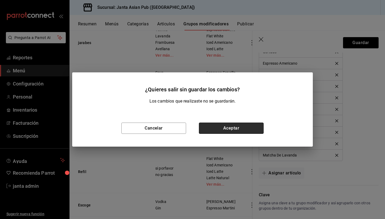
click at [219, 127] on button "Aceptar" at bounding box center [231, 128] width 65 height 11
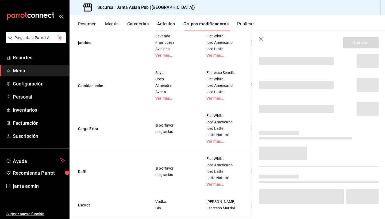
scroll to position [18, 0]
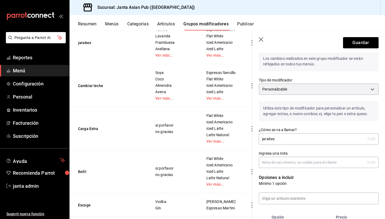
type input "Cambiar leche"
type input "5"
type input "1747329808030"
click at [83, 45] on button "jarabes" at bounding box center [110, 42] width 64 height 5
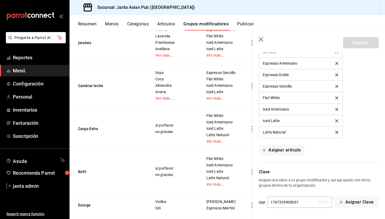
scroll to position [468, 0]
click at [289, 149] on button "Asignar artículo" at bounding box center [281, 150] width 45 height 11
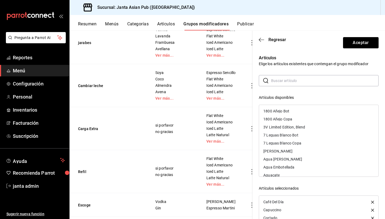
click at [280, 82] on input "text" at bounding box center [325, 80] width 108 height 11
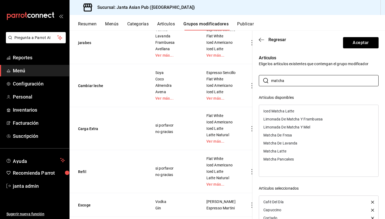
type input "matcha"
click at [286, 134] on div "Matcha De Fresa" at bounding box center [278, 135] width 29 height 4
drag, startPoint x: 299, startPoint y: 82, endPoint x: 265, endPoint y: 80, distance: 33.5
click at [265, 80] on div "​ matcha ​" at bounding box center [319, 80] width 120 height 11
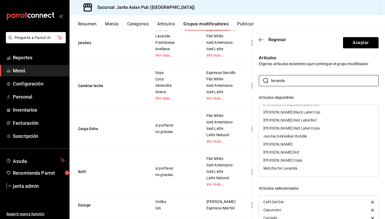
scroll to position [0, 0]
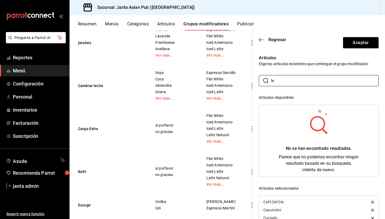
type input "l"
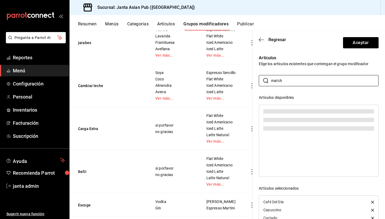
type input "matcha"
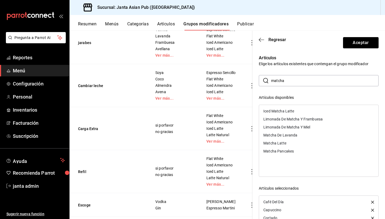
click at [281, 134] on div "Matcha De Lavanda" at bounding box center [281, 135] width 34 height 4
click at [357, 43] on button "Aceptar" at bounding box center [361, 42] width 36 height 11
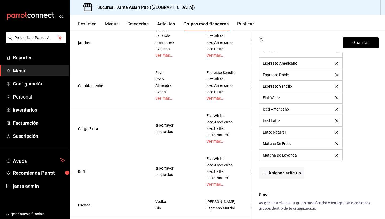
click at [357, 43] on button "Guardar" at bounding box center [361, 42] width 36 height 11
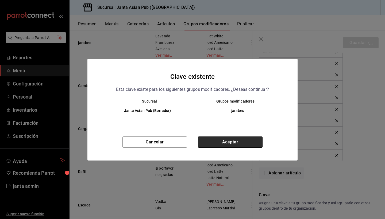
click at [223, 143] on button "Aceptar" at bounding box center [230, 142] width 65 height 11
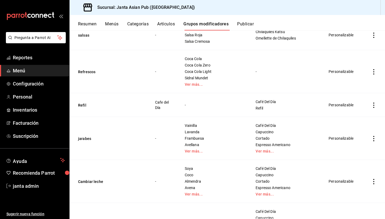
scroll to position [178, 0]
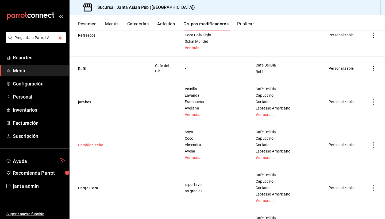
click at [97, 143] on button "Cambiar leche" at bounding box center [110, 145] width 64 height 5
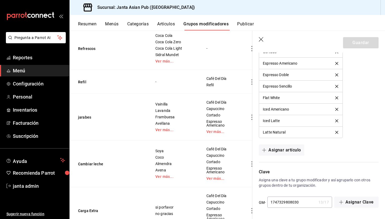
scroll to position [488, 0]
click at [285, 148] on button "Asignar artículo" at bounding box center [281, 150] width 45 height 11
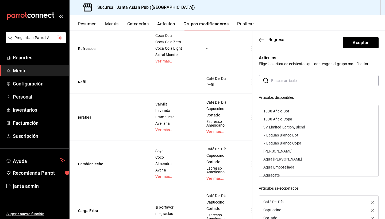
click at [304, 82] on input "text" at bounding box center [325, 80] width 108 height 11
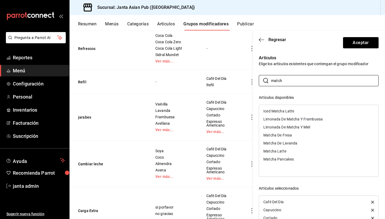
type input "match"
click at [288, 142] on div "Matcha De Lavanda" at bounding box center [281, 144] width 34 height 4
click at [279, 133] on div "Matcha De Fresa" at bounding box center [278, 135] width 29 height 4
click at [354, 44] on button "Aceptar" at bounding box center [361, 42] width 36 height 11
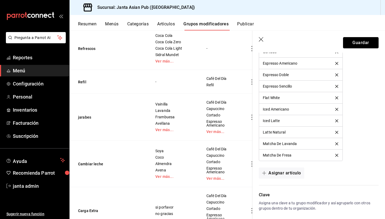
click at [354, 44] on button "Guardar" at bounding box center [361, 42] width 36 height 11
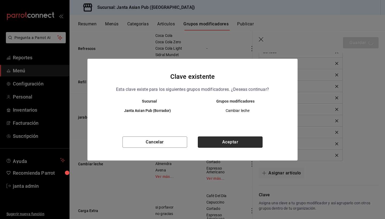
click at [244, 142] on button "Aceptar" at bounding box center [230, 142] width 65 height 11
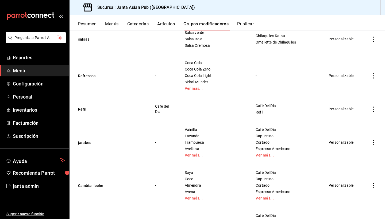
scroll to position [138, 0]
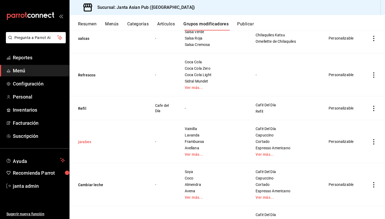
click at [86, 139] on button "jarabes" at bounding box center [110, 141] width 64 height 5
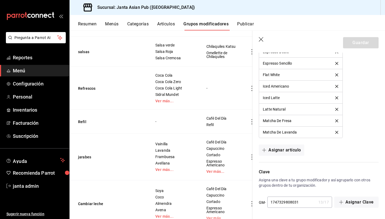
scroll to position [491, 0]
click at [262, 39] on icon "button" at bounding box center [261, 39] width 5 height 5
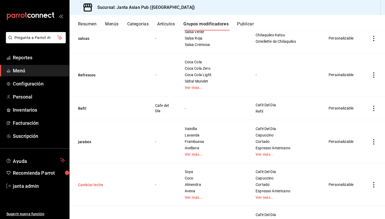
click at [97, 182] on button "Cambiar leche" at bounding box center [110, 184] width 64 height 5
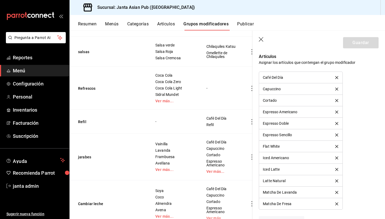
scroll to position [439, 0]
click at [128, 134] on td "Refil" at bounding box center [109, 122] width 79 height 24
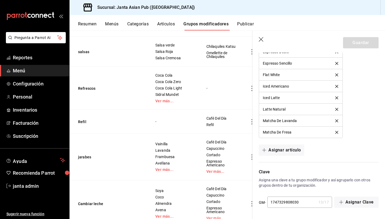
scroll to position [0, 0]
click at [277, 151] on button "Asignar artículo" at bounding box center [281, 150] width 45 height 11
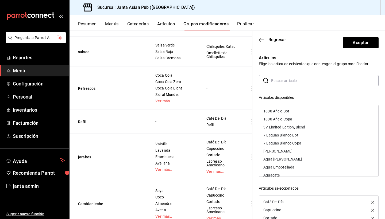
click at [288, 82] on input "text" at bounding box center [325, 80] width 108 height 11
type input "t"
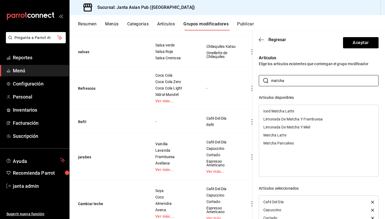
type input "matcha"
click at [281, 136] on div "Matcha Latte" at bounding box center [275, 135] width 23 height 4
click at [291, 111] on div "Iced Matcha Latte" at bounding box center [279, 111] width 31 height 4
drag, startPoint x: 289, startPoint y: 81, endPoint x: 216, endPoint y: 81, distance: 72.8
click at [216, 81] on main "Grupos modificadores sucursal Para editar los grupos modificadores o cambios ge…" at bounding box center [228, 124] width 316 height 189
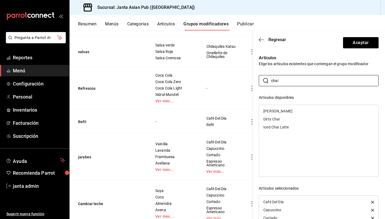
type input "chai"
click at [283, 112] on div "[PERSON_NAME]" at bounding box center [318, 111] width 119 height 8
click at [283, 119] on div "Iced Chai Latte" at bounding box center [276, 119] width 25 height 4
click at [276, 110] on div "Dirty Chai" at bounding box center [272, 111] width 16 height 4
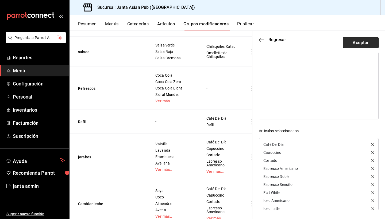
click at [367, 42] on button "Aceptar" at bounding box center [361, 42] width 36 height 11
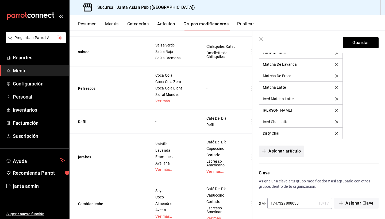
click at [291, 152] on button "Asignar artículo" at bounding box center [281, 151] width 45 height 11
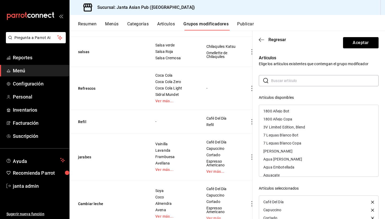
click at [280, 83] on input "text" at bounding box center [325, 80] width 108 height 11
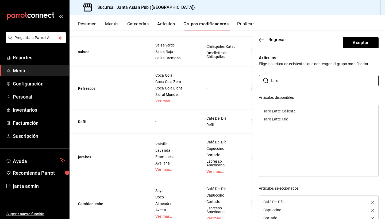
type input "taro"
click at [278, 120] on div "Taro Latte Frio" at bounding box center [276, 119] width 25 height 4
click at [278, 111] on div "Taro Latte Caliente" at bounding box center [280, 111] width 32 height 4
click at [365, 44] on button "Aceptar" at bounding box center [361, 42] width 36 height 11
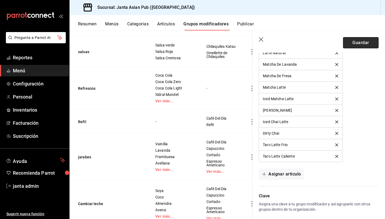
click at [365, 43] on button "Guardar" at bounding box center [361, 42] width 36 height 11
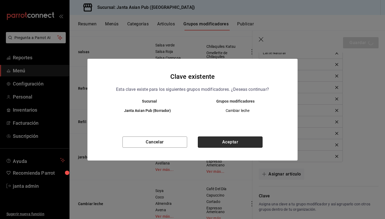
click at [219, 143] on button "Aceptar" at bounding box center [230, 142] width 65 height 11
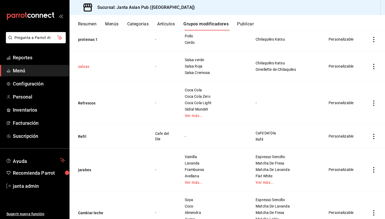
scroll to position [115, 0]
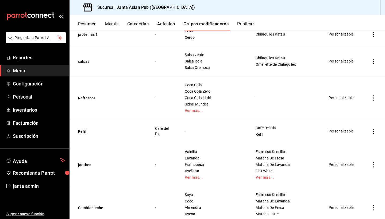
click at [84, 156] on td "jarabes" at bounding box center [109, 164] width 79 height 43
click at [85, 162] on button "jarabes" at bounding box center [110, 164] width 64 height 5
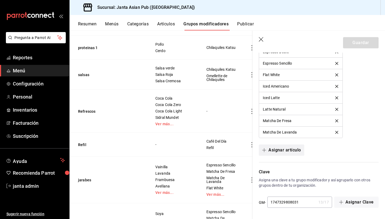
scroll to position [491, 0]
click at [291, 151] on button "Asignar artículo" at bounding box center [281, 150] width 45 height 11
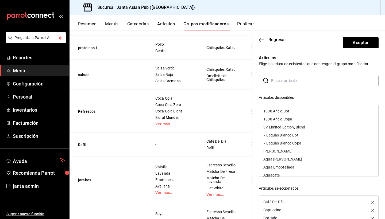
click at [286, 82] on input "text" at bounding box center [325, 80] width 108 height 11
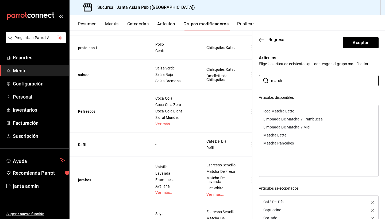
type input "match"
click at [278, 134] on div "Matcha Latte" at bounding box center [275, 135] width 23 height 4
click at [279, 112] on div "Iced Matcha Latte" at bounding box center [279, 111] width 31 height 4
drag, startPoint x: 288, startPoint y: 79, endPoint x: 247, endPoint y: 78, distance: 40.7
click at [247, 78] on main "Grupos modificadores sucursal Para editar los grupos modificadores o cambios ge…" at bounding box center [228, 124] width 316 height 189
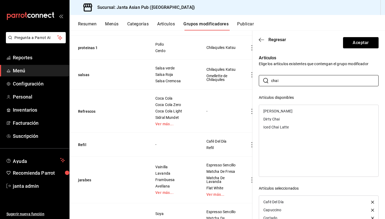
type input "chai"
click at [282, 110] on div "[PERSON_NAME]" at bounding box center [318, 111] width 119 height 8
click at [283, 119] on div "Iced Chai Latte" at bounding box center [276, 119] width 25 height 4
click at [277, 111] on div "Dirty Chai" at bounding box center [272, 111] width 16 height 4
click at [364, 39] on button "Aceptar" at bounding box center [361, 42] width 36 height 11
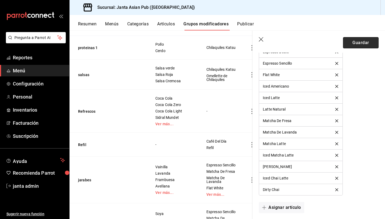
click at [364, 41] on button "Guardar" at bounding box center [361, 42] width 36 height 11
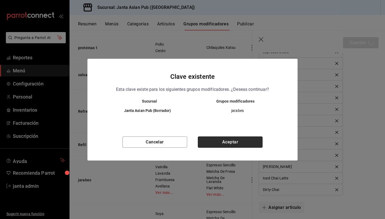
click at [232, 142] on button "Aceptar" at bounding box center [230, 142] width 65 height 11
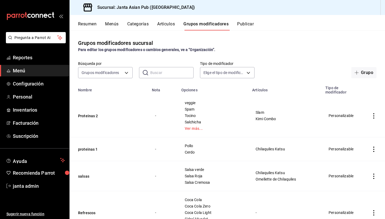
click at [166, 24] on button "Artículos" at bounding box center [166, 25] width 18 height 9
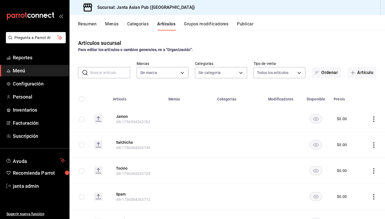
type input "1db30118-5670-46c3-9d09-b77bd7bb8fe6"
type input "54f267fd-3a26-423e-9599-ceaad96627e7,a937e8d9-5aa0-4689-9956-2e980446810f,a7b78…"
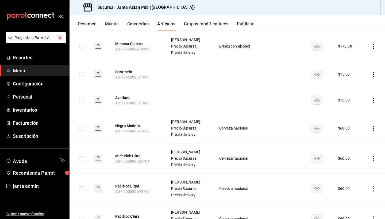
scroll to position [537, 0]
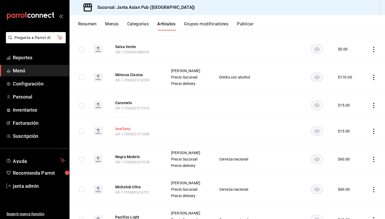
click at [125, 129] on button "Avellana" at bounding box center [136, 128] width 43 height 5
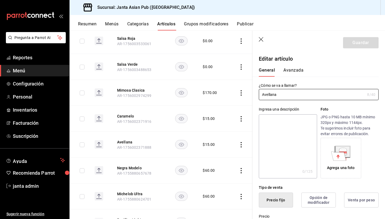
type input "$15.00"
click at [294, 71] on button "Avanzada" at bounding box center [294, 72] width 20 height 9
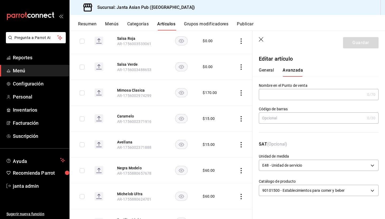
click at [260, 40] on icon "button" at bounding box center [261, 39] width 5 height 5
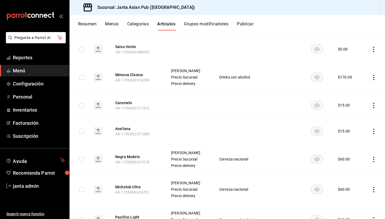
click at [140, 23] on button "Categorías" at bounding box center [138, 25] width 22 height 9
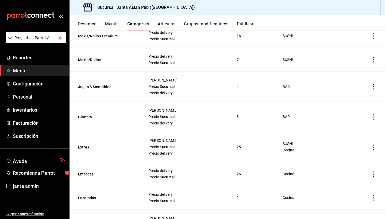
scroll to position [731, 0]
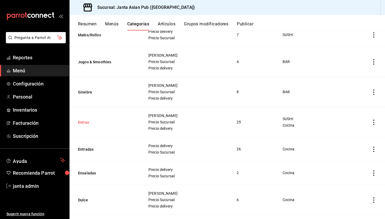
click at [86, 122] on button "Extras" at bounding box center [105, 122] width 54 height 5
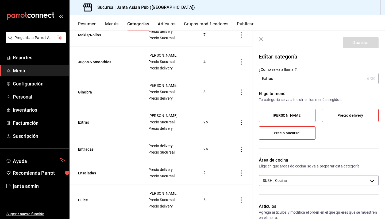
click at [288, 119] on label "[PERSON_NAME]" at bounding box center [287, 115] width 56 height 13
click at [0, 0] on input "[PERSON_NAME]" at bounding box center [0, 0] width 0 height 0
click at [288, 119] on label "[PERSON_NAME]" at bounding box center [287, 115] width 56 height 13
click at [0, 0] on input "[PERSON_NAME]" at bounding box center [0, 0] width 0 height 0
click at [262, 40] on icon "button" at bounding box center [261, 39] width 5 height 5
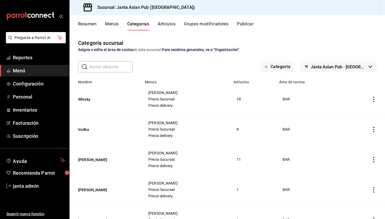
click at [113, 22] on button "Menús" at bounding box center [111, 25] width 13 height 9
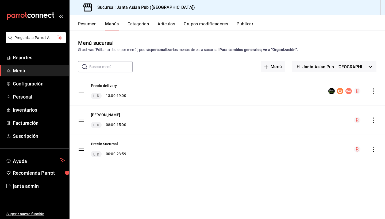
click at [113, 24] on button "Menús" at bounding box center [112, 25] width 14 height 9
click at [285, 66] on button "Menú" at bounding box center [273, 66] width 24 height 11
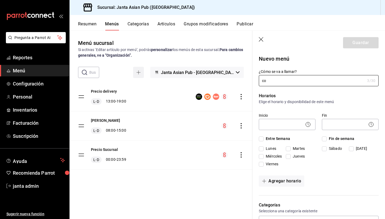
type input "c"
click at [287, 81] on input "C" at bounding box center [312, 80] width 106 height 11
type input "Comida Personal"
click at [270, 124] on body "Pregunta a Parrot AI Reportes Menú Configuración Personal Inventarios Facturaci…" at bounding box center [192, 109] width 385 height 219
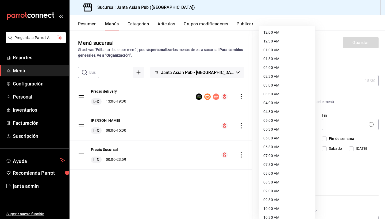
click at [266, 175] on li "08:00 AM" at bounding box center [287, 173] width 56 height 9
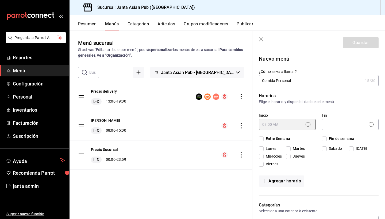
type input "08:00"
click at [354, 125] on body "Pregunta a Parrot AI Reportes Menú Configuración Personal Inventarios Facturaci…" at bounding box center [192, 109] width 385 height 219
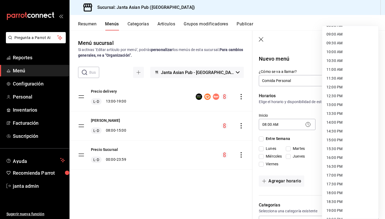
scroll to position [161, 0]
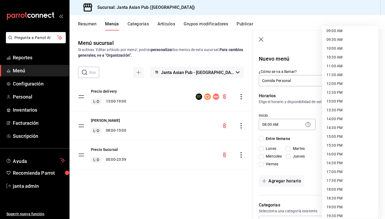
click at [331, 207] on li "19:00 PM" at bounding box center [350, 207] width 56 height 9
type input "19:00"
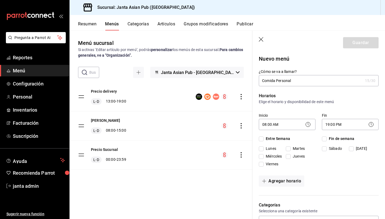
click at [262, 141] on input "Entre Semana" at bounding box center [261, 139] width 5 height 5
checkbox input "true"
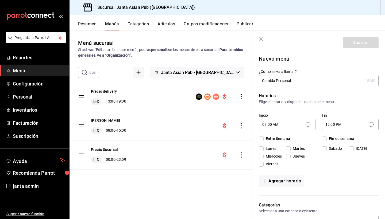
checkbox input "true"
click at [323, 139] on input "Fin de semana" at bounding box center [324, 139] width 5 height 5
checkbox input "true"
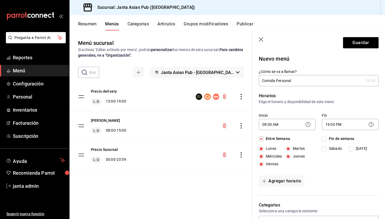
checkbox input "true"
click at [361, 44] on button "Guardar" at bounding box center [361, 42] width 36 height 11
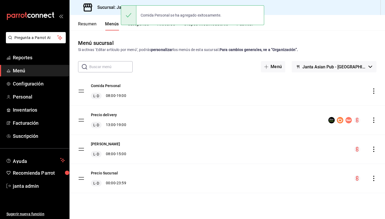
click at [315, 24] on div "Resumen Menús Categorías Artículos Grupos modificadores Publicar" at bounding box center [231, 25] width 307 height 9
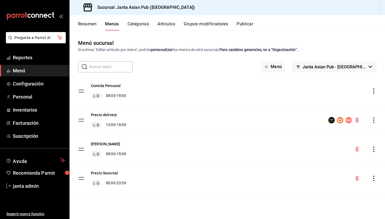
click at [166, 26] on button "Artículos" at bounding box center [167, 25] width 18 height 9
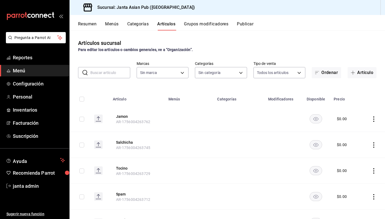
type input "1db30118-5670-46c3-9d09-b77bd7bb8fe6"
type input "54f267fd-3a26-423e-9599-ceaad96627e7,a937e8d9-5aa0-4689-9956-2e980446810f,a7b78…"
click at [165, 25] on button "Artículos" at bounding box center [166, 25] width 18 height 9
click at [359, 74] on button "Artículo" at bounding box center [362, 72] width 29 height 11
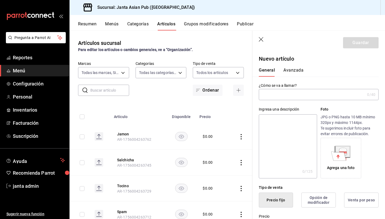
type input "c"
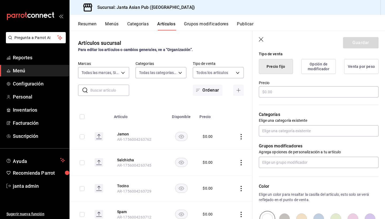
scroll to position [133, 0]
type input "Chilaquiles"
click at [273, 95] on input "text" at bounding box center [319, 92] width 120 height 11
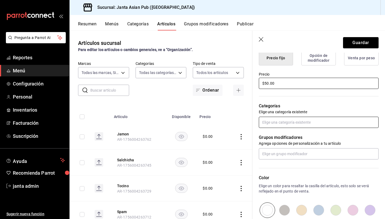
scroll to position [141, 0]
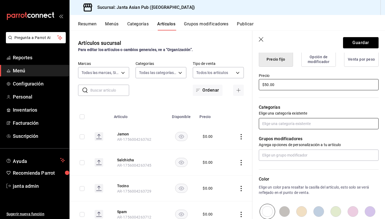
type input "$50.00"
click at [277, 127] on input "text" at bounding box center [319, 123] width 120 height 11
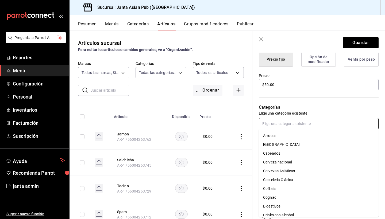
scroll to position [0, 0]
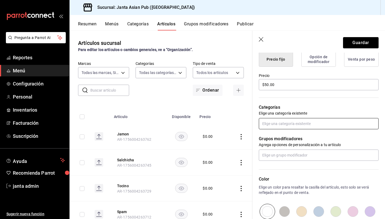
click at [289, 127] on input "text" at bounding box center [319, 123] width 120 height 11
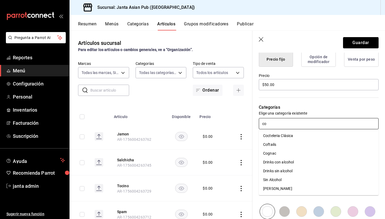
type input "c"
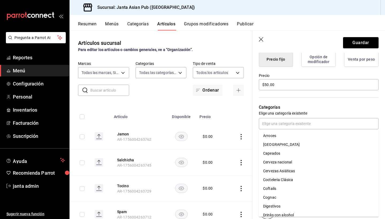
click at [339, 110] on p "Categorías" at bounding box center [319, 107] width 120 height 6
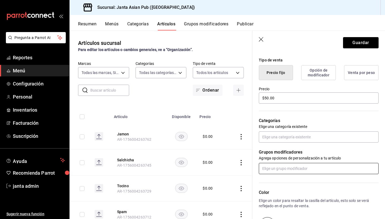
scroll to position [9, 0]
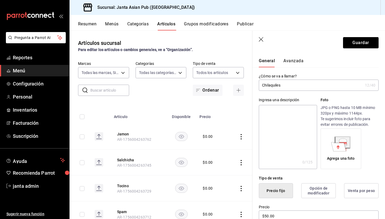
click at [293, 61] on button "Avanzada" at bounding box center [294, 62] width 20 height 9
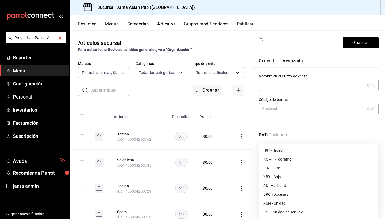
click at [278, 158] on body "Pregunta a Parrot AI Reportes Menú Configuración Personal Inventarios Facturaci…" at bounding box center [192, 109] width 385 height 219
click at [280, 213] on li "E48 - Unidad de servicio" at bounding box center [318, 212] width 119 height 9
type input "E48"
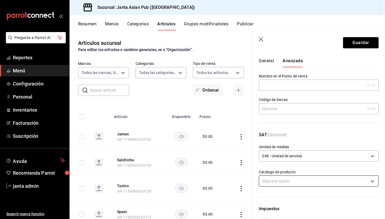
click at [287, 184] on body "Pregunta a Parrot AI Reportes Menú Configuración Personal Inventarios Facturaci…" at bounding box center [192, 109] width 385 height 219
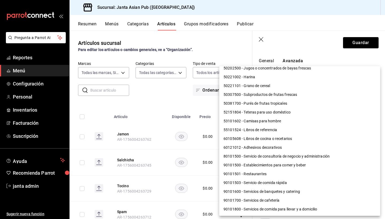
scroll to position [411, 0]
click at [282, 165] on li "90101500 - Establecimientos para comer y beber" at bounding box center [299, 165] width 161 height 9
type input "90101500"
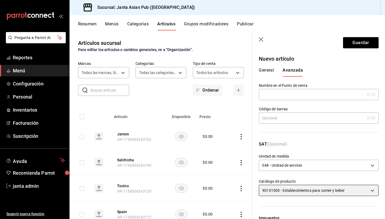
scroll to position [0, 0]
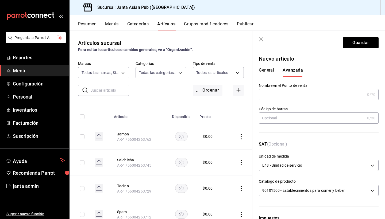
click at [267, 68] on button "General" at bounding box center [266, 72] width 15 height 9
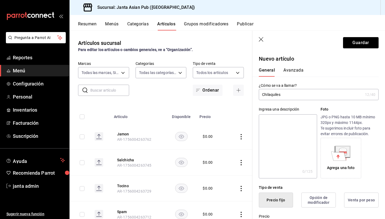
click at [297, 93] on input "Chilaquiles" at bounding box center [311, 94] width 104 height 11
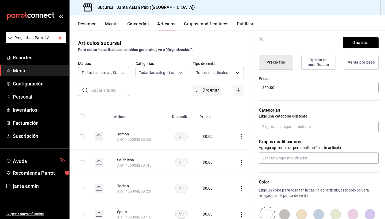
scroll to position [160, 0]
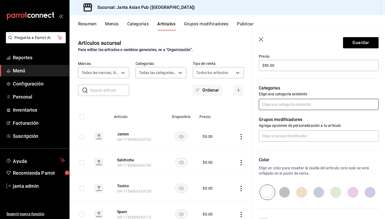
type input "Chilaquiles empleado"
click at [287, 103] on input "text" at bounding box center [319, 104] width 120 height 11
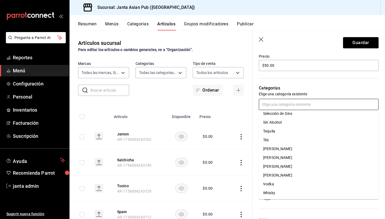
scroll to position [0, 0]
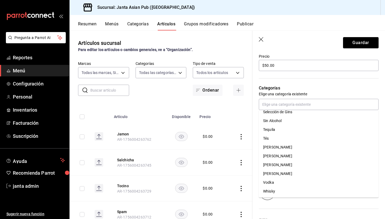
click at [318, 79] on div "Categorías Elige una categoría existente" at bounding box center [316, 91] width 126 height 38
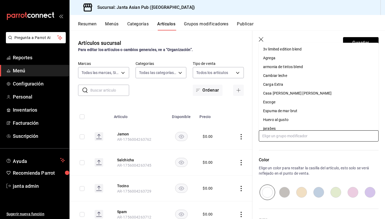
click at [288, 136] on input "text" at bounding box center [319, 136] width 120 height 11
type input "r"
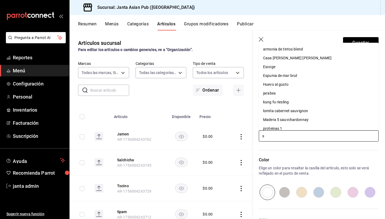
type input "sa"
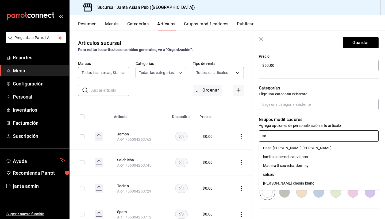
click at [287, 175] on li "salsas" at bounding box center [319, 174] width 120 height 9
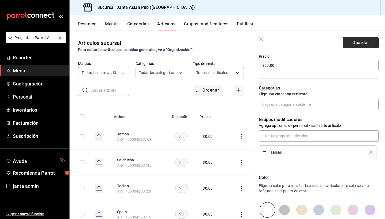
click at [359, 40] on button "Guardar" at bounding box center [361, 42] width 36 height 11
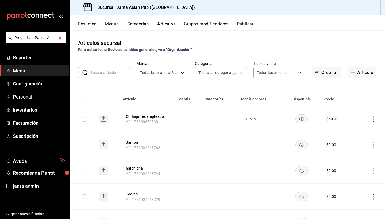
click at [181, 117] on td at bounding box center [188, 119] width 26 height 26
click at [355, 72] on span "button" at bounding box center [354, 73] width 6 height 4
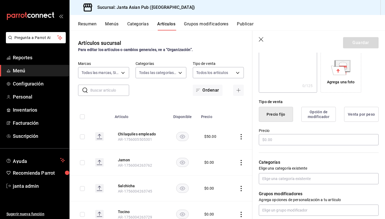
scroll to position [89, 0]
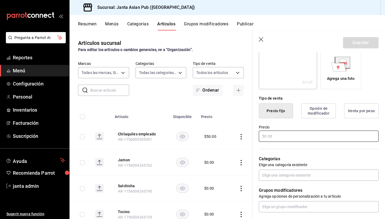
type input "Huevos al Gusto"
click at [291, 134] on input "text" at bounding box center [319, 136] width 120 height 11
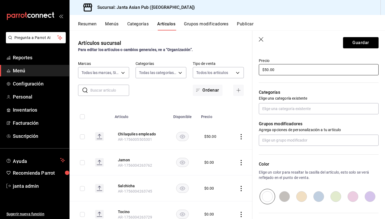
scroll to position [160, 0]
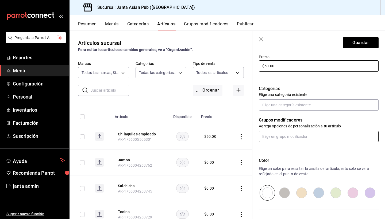
type input "$50.00"
click at [279, 137] on input "text" at bounding box center [319, 136] width 120 height 11
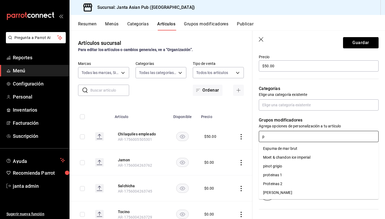
type input "pr"
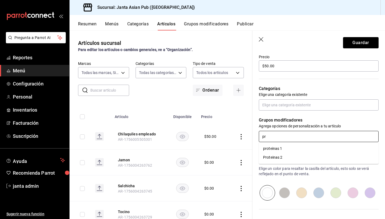
click at [273, 158] on div "Proteinas 2" at bounding box center [272, 158] width 19 height 6
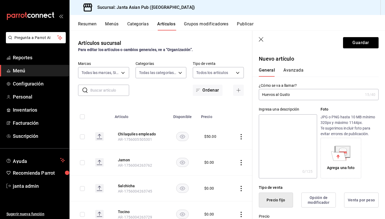
scroll to position [0, 0]
click at [292, 72] on button "Avanzada" at bounding box center [294, 72] width 20 height 9
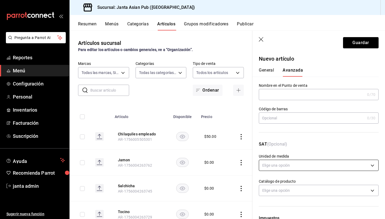
click at [276, 166] on body "Pregunta a Parrot AI Reportes Menú Configuración Personal Inventarios Facturaci…" at bounding box center [192, 109] width 385 height 219
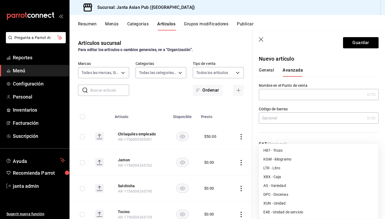
click at [281, 212] on li "E48 - Unidad de servicio" at bounding box center [318, 212] width 119 height 9
type input "E48"
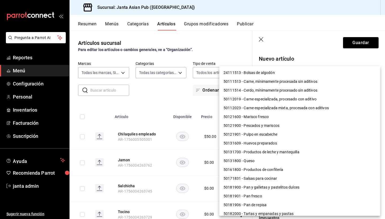
click at [290, 190] on body "Pregunta a Parrot AI Reportes Menú Configuración Personal Inventarios Facturaci…" at bounding box center [192, 109] width 385 height 219
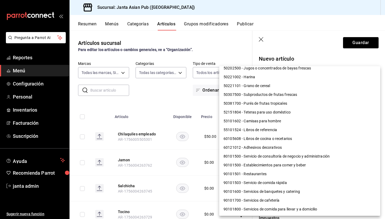
scroll to position [411, 0]
click at [281, 166] on li "90101500 - Establecimientos para comer y beber" at bounding box center [299, 165] width 161 height 9
type input "90101500"
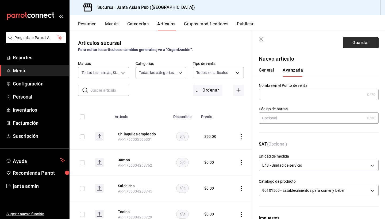
click at [365, 42] on button "Guardar" at bounding box center [361, 42] width 36 height 11
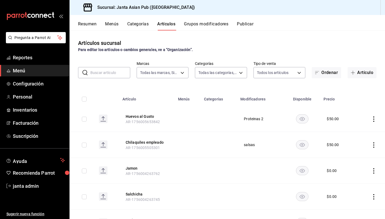
click at [115, 22] on button "Menús" at bounding box center [111, 25] width 13 height 9
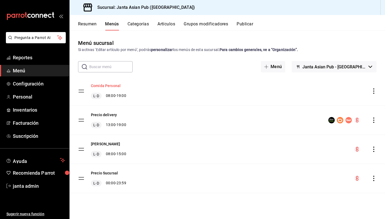
click at [115, 86] on button "Comida Personal" at bounding box center [106, 85] width 30 height 5
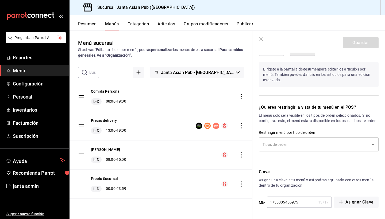
scroll to position [317, 0]
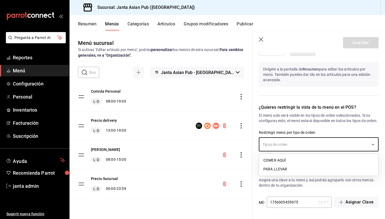
click at [316, 146] on input "text" at bounding box center [314, 144] width 107 height 9
click at [312, 161] on li "COMER AQUÍ" at bounding box center [318, 160] width 119 height 9
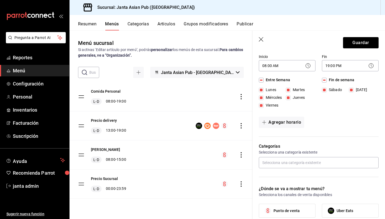
scroll to position [58, 0]
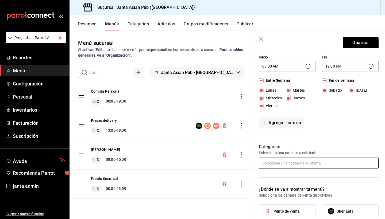
click at [311, 164] on input "text" at bounding box center [319, 163] width 120 height 11
type input "e"
click at [263, 41] on icon "button" at bounding box center [261, 39] width 5 height 5
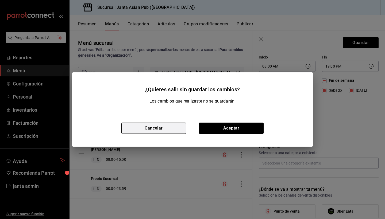
click at [151, 130] on button "Cancelar" at bounding box center [153, 128] width 65 height 11
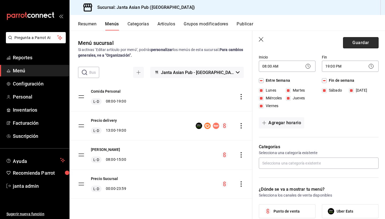
click at [371, 42] on button "Guardar" at bounding box center [361, 42] width 36 height 11
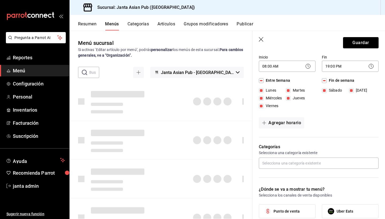
type input "1756005742445"
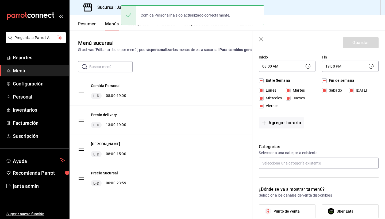
click at [140, 24] on div "Comida Personal ha sido actualizado correctamente." at bounding box center [192, 15] width 143 height 20
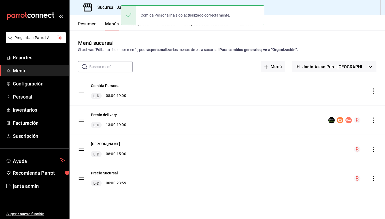
click at [140, 25] on div "Comida Personal ha sido actualizado correctamente." at bounding box center [192, 15] width 143 height 20
click at [140, 26] on div "Comida Personal ha sido actualizado correctamente." at bounding box center [192, 15] width 143 height 23
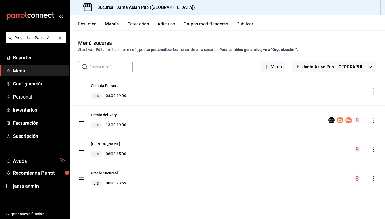
click at [139, 26] on div "Pregunta a Parrot AI Reportes Menú Configuración Personal Inventarios Facturaci…" at bounding box center [192, 109] width 385 height 219
click at [138, 23] on button "Categorías" at bounding box center [139, 25] width 22 height 9
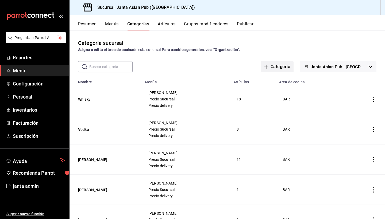
click at [288, 66] on button "Categoría" at bounding box center [277, 66] width 33 height 11
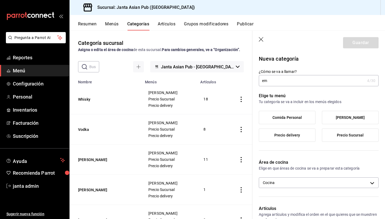
type input "e"
type input "Empleados"
click at [270, 119] on label "Comida Personal" at bounding box center [287, 117] width 56 height 13
click at [0, 0] on input "Comida Personal" at bounding box center [0, 0] width 0 height 0
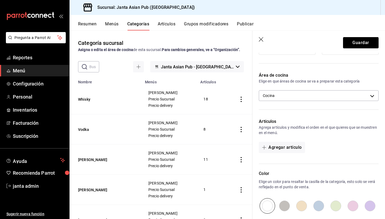
scroll to position [87, 0]
click at [286, 147] on button "Agregar artículo" at bounding box center [282, 147] width 46 height 11
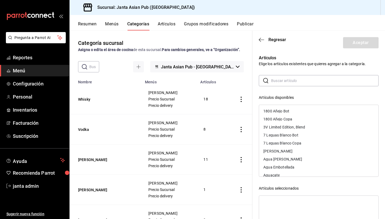
click at [316, 51] on header "Regresar Aceptar" at bounding box center [319, 42] width 133 height 22
click at [275, 39] on span "Regresar" at bounding box center [278, 39] width 18 height 5
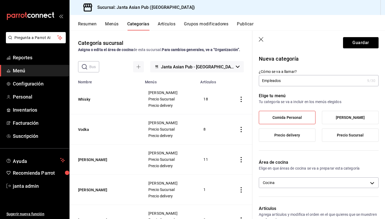
scroll to position [0, 0]
click at [361, 38] on button "Guardar" at bounding box center [361, 42] width 36 height 11
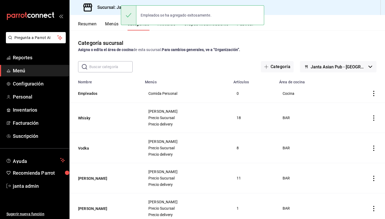
click at [238, 93] on td "0" at bounding box center [253, 93] width 46 height 19
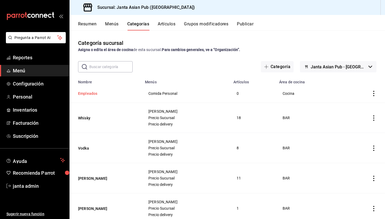
click at [97, 94] on button "Empleados" at bounding box center [105, 93] width 54 height 5
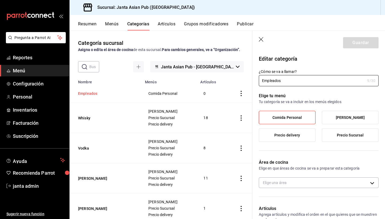
type input "9df05f39-d4ce-4a13-a5a8-5d9ec87a583b"
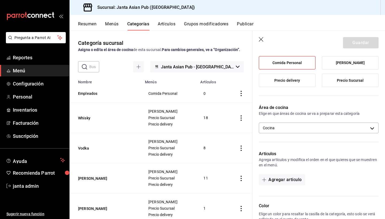
scroll to position [70, 0]
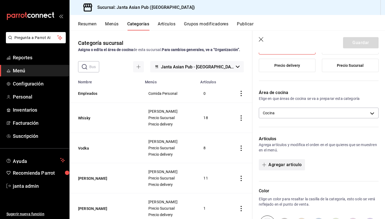
click at [283, 165] on button "Agregar artículo" at bounding box center [282, 164] width 46 height 11
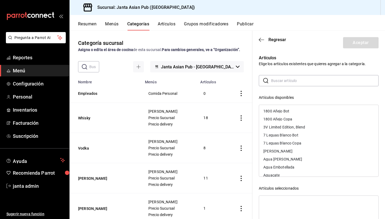
click at [292, 82] on input "text" at bounding box center [325, 80] width 108 height 11
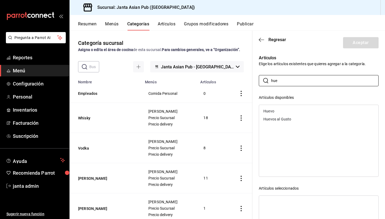
click at [284, 117] on div "Huevos al Gusto" at bounding box center [318, 119] width 119 height 8
drag, startPoint x: 285, startPoint y: 80, endPoint x: 243, endPoint y: 85, distance: 42.1
click at [243, 85] on main "Categoría sucursal Asigna o edita el área de cocina de esta sucursal. Para camb…" at bounding box center [228, 124] width 316 height 189
type input "h"
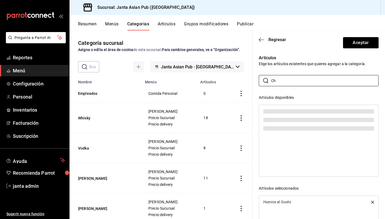
type input "Chi"
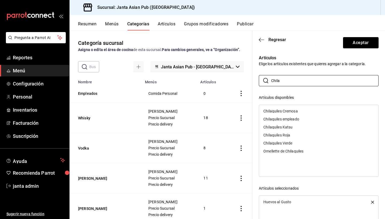
type input "Chila"
click at [293, 119] on div "Chilaquiles empleado" at bounding box center [282, 119] width 36 height 4
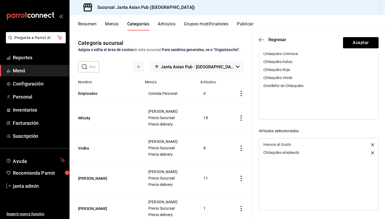
scroll to position [58, 0]
click at [354, 41] on button "Aceptar" at bounding box center [361, 42] width 36 height 11
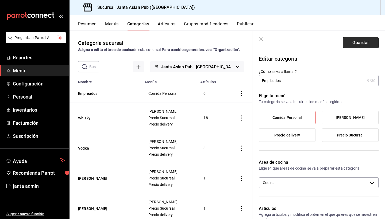
click at [360, 41] on button "Guardar" at bounding box center [361, 42] width 36 height 11
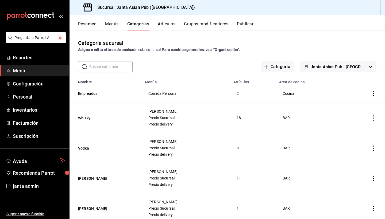
click at [237, 94] on td "2" at bounding box center [253, 93] width 46 height 19
click at [85, 27] on button "Resumen" at bounding box center [87, 25] width 18 height 9
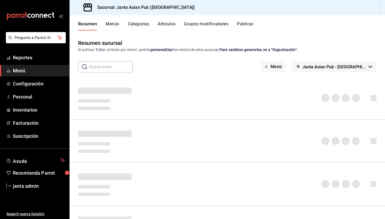
click at [109, 24] on button "Menús" at bounding box center [112, 25] width 13 height 9
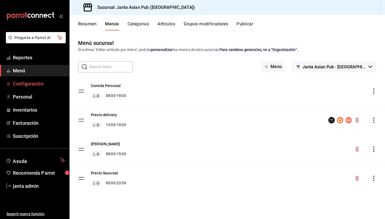
click at [35, 86] on span "Configuración" at bounding box center [39, 83] width 52 height 7
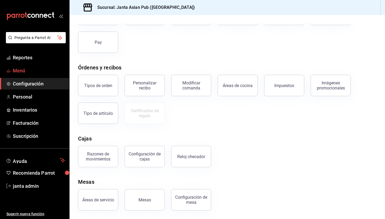
click at [26, 71] on span "Menú" at bounding box center [39, 70] width 52 height 7
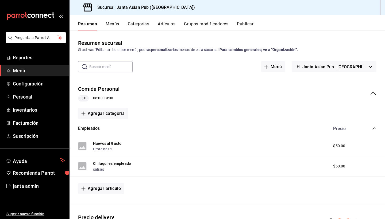
click at [110, 98] on div "L-D 08:00 - 19:00" at bounding box center [98, 98] width 41 height 6
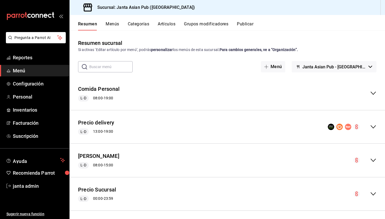
click at [134, 94] on div "Comida Personal L-D 08:00 - 19:00" at bounding box center [228, 93] width 316 height 25
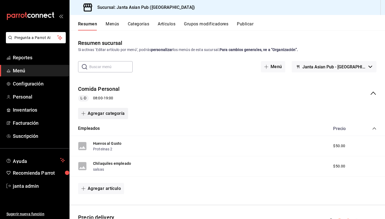
click at [104, 116] on button "Agregar categoría" at bounding box center [103, 113] width 50 height 11
click at [103, 128] on li "Categoría existente" at bounding box center [101, 127] width 46 height 13
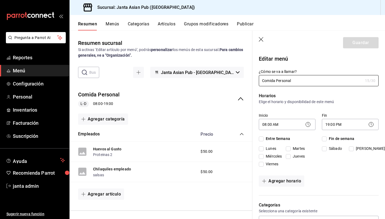
checkbox input "true"
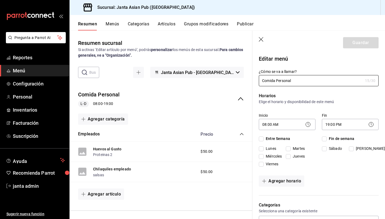
checkbox input "true"
click at [133, 152] on div "Huevos al Gusto Proteinas 2 $50.00" at bounding box center [161, 152] width 183 height 20
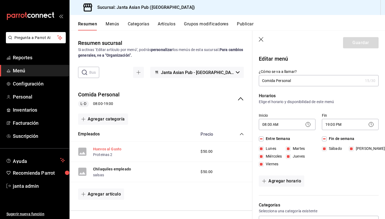
click at [106, 149] on button "Huevos al Gusto" at bounding box center [107, 149] width 28 height 5
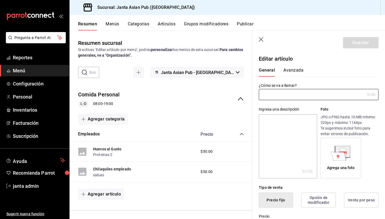
type input "Huevos al Gusto"
type input "AR-1756005653842"
type input "$50.00"
click at [239, 134] on div "Precio" at bounding box center [219, 134] width 49 height 5
click at [241, 98] on icon "collapse-menu-row" at bounding box center [241, 99] width 6 height 6
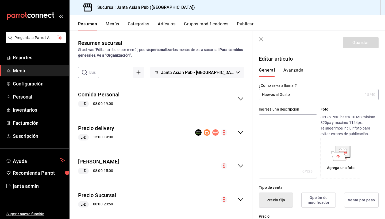
click at [242, 97] on icon "collapse-menu-row" at bounding box center [241, 99] width 6 height 6
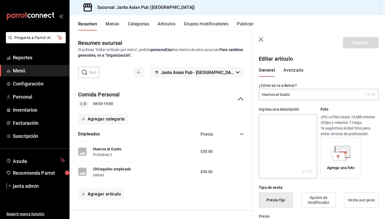
click at [291, 72] on button "Avanzada" at bounding box center [294, 72] width 20 height 9
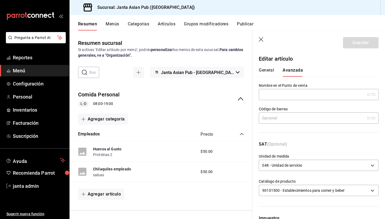
click at [266, 71] on button "General" at bounding box center [266, 72] width 15 height 9
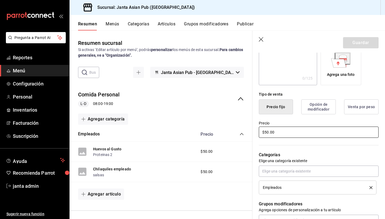
scroll to position [101, 0]
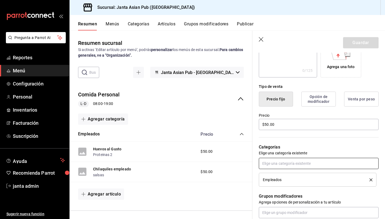
click at [305, 164] on input "text" at bounding box center [319, 163] width 120 height 11
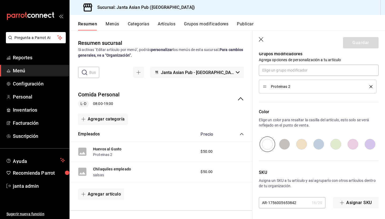
scroll to position [0, 0]
click at [260, 42] on icon "button" at bounding box center [261, 39] width 5 height 5
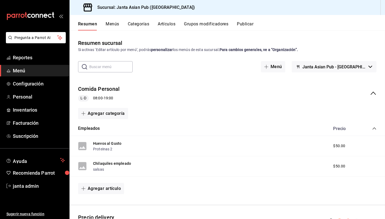
click at [261, 39] on div "Resumen sucursal Si activas ‘Editar artículo por menú’, podrás personalizar los…" at bounding box center [228, 46] width 316 height 14
click at [113, 23] on button "Menús" at bounding box center [112, 25] width 13 height 9
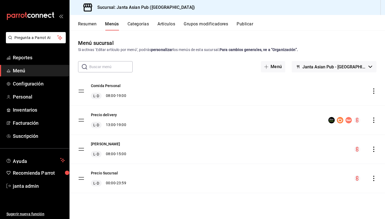
click at [139, 24] on button "Categorías" at bounding box center [139, 25] width 22 height 9
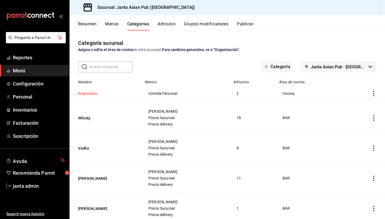
click at [84, 95] on button "Empleados" at bounding box center [105, 93] width 54 height 5
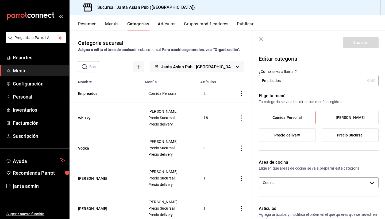
click at [336, 119] on label "[PERSON_NAME]" at bounding box center [350, 117] width 56 height 13
click at [0, 0] on input "[PERSON_NAME]" at bounding box center [0, 0] width 0 height 0
click at [299, 137] on span "Precio delivery" at bounding box center [287, 135] width 26 height 5
click at [0, 0] on input "Precio delivery" at bounding box center [0, 0] width 0 height 0
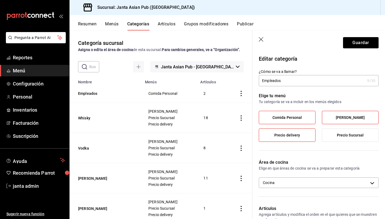
click at [296, 137] on span "Precio delivery" at bounding box center [287, 135] width 26 height 5
click at [0, 0] on input "Precio delivery" at bounding box center [0, 0] width 0 height 0
click at [363, 42] on button "Guardar" at bounding box center [361, 42] width 36 height 11
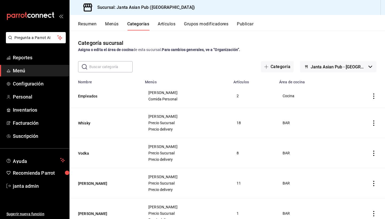
click at [109, 24] on button "Menús" at bounding box center [111, 25] width 13 height 9
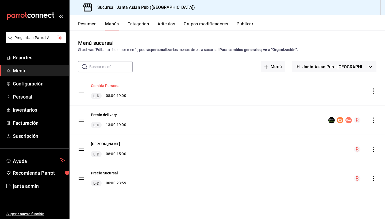
click at [101, 87] on button "Comida Personal" at bounding box center [106, 85] width 30 height 5
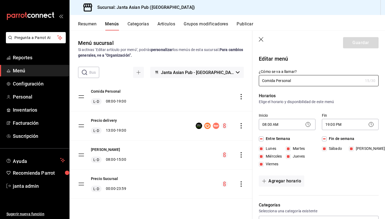
click at [371, 124] on icon at bounding box center [371, 124] width 6 height 6
click at [355, 125] on body "Pregunta a Parrot AI Reportes Menú Configuración Personal Inventarios Facturaci…" at bounding box center [192, 109] width 385 height 219
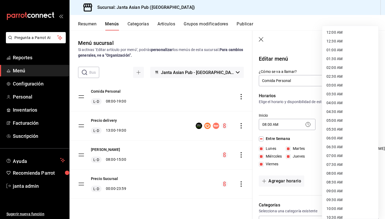
scroll to position [244, 0]
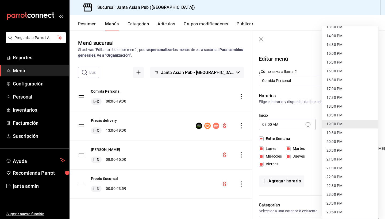
click at [328, 177] on li "22:00 PM" at bounding box center [350, 177] width 56 height 9
type input "22:00"
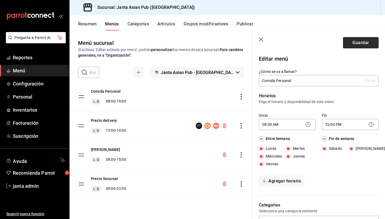
click at [362, 44] on button "Guardar" at bounding box center [361, 42] width 36 height 11
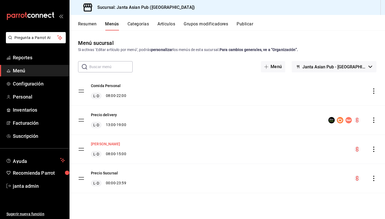
click at [102, 143] on button "[PERSON_NAME]" at bounding box center [105, 144] width 29 height 5
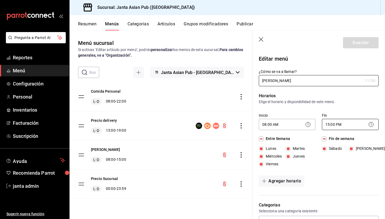
click at [338, 124] on body "Pregunta a Parrot AI Reportes Menú Configuración Personal Inventarios Facturaci…" at bounding box center [192, 109] width 385 height 219
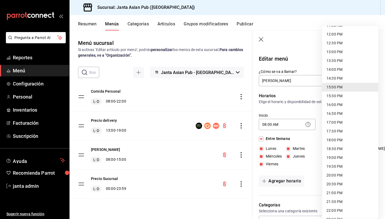
scroll to position [211, 0]
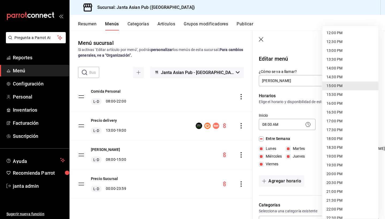
click at [329, 208] on li "22:00 PM" at bounding box center [350, 209] width 56 height 9
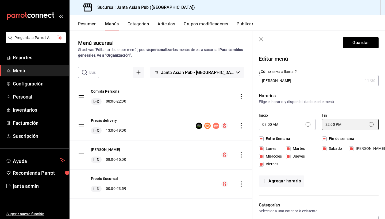
type input "22:00"
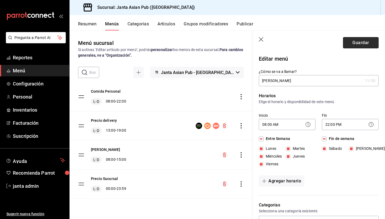
click at [357, 42] on button "Guardar" at bounding box center [361, 42] width 36 height 11
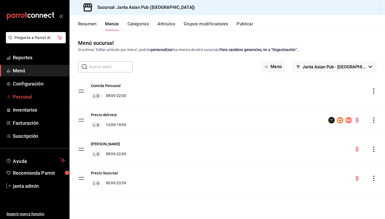
click at [20, 97] on span "Personal" at bounding box center [39, 96] width 52 height 7
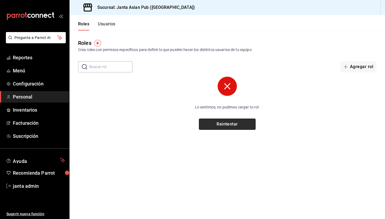
click at [218, 125] on button "Reintentar" at bounding box center [227, 124] width 57 height 11
click at [27, 97] on span "Personal" at bounding box center [39, 96] width 52 height 7
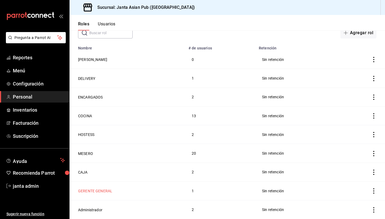
click at [100, 193] on button "GERENTE GENERAL" at bounding box center [95, 191] width 34 height 5
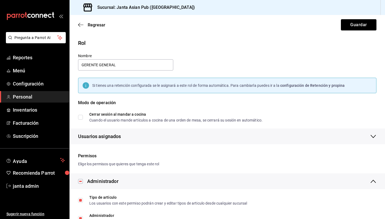
checkbox input "true"
click at [367, 23] on button "Guardar" at bounding box center [359, 24] width 36 height 11
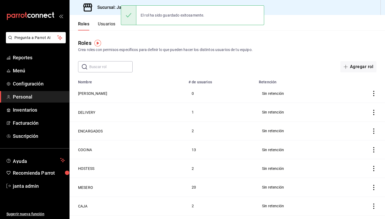
click at [108, 25] on button "Usuarios" at bounding box center [107, 25] width 18 height 9
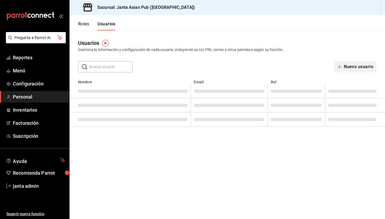
click at [349, 66] on button "Nuevo usuario" at bounding box center [355, 66] width 42 height 11
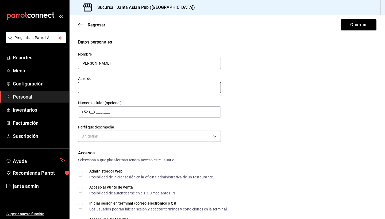
type input "LUIS ALEJANDRO"
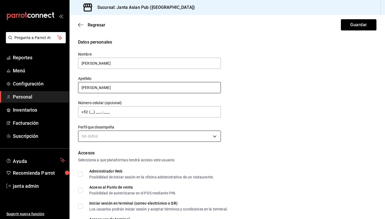
type input "LEPE HERNANDEZ"
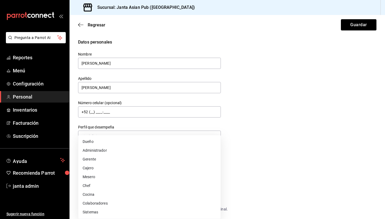
click at [115, 136] on body "Pregunta a Parrot AI Reportes Menú Configuración Personal Inventarios Facturaci…" at bounding box center [192, 109] width 385 height 219
click at [108, 160] on li "Gerente" at bounding box center [149, 159] width 142 height 9
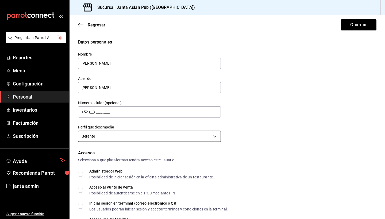
click at [112, 137] on body "Pregunta a Parrot AI Reportes Menú Configuración Personal Inventarios Facturaci…" at bounding box center [192, 109] width 385 height 219
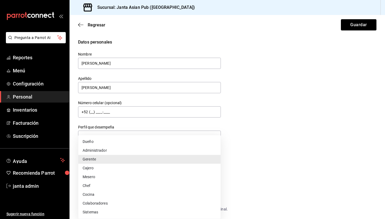
click at [110, 149] on li "Administrador" at bounding box center [149, 150] width 142 height 9
type input "ADMIN"
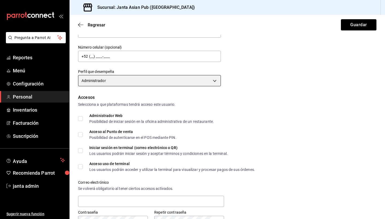
scroll to position [64, 0]
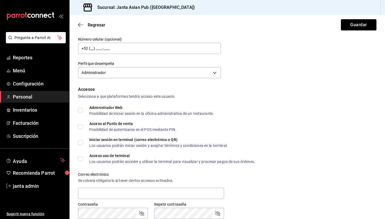
click at [82, 109] on input "Administrador Web Posibilidad de iniciar sesión en la oficina administrativa de…" at bounding box center [80, 110] width 5 height 5
checkbox input "true"
click at [78, 128] on input "Acceso al Punto de venta Posibilidad de autenticarse en el POS mediante PIN." at bounding box center [80, 126] width 5 height 5
checkbox input "true"
click at [80, 159] on input "Acceso uso de terminal Los usuarios podrán acceder y utilizar la terminal para …" at bounding box center [80, 159] width 5 height 5
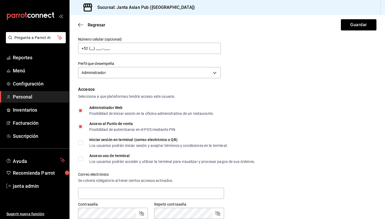
checkbox input "true"
click at [81, 143] on input "Iniciar sesión en terminal (correo electrónico o QR) Los usuarios podrán inicia…" at bounding box center [80, 142] width 5 height 5
checkbox input "true"
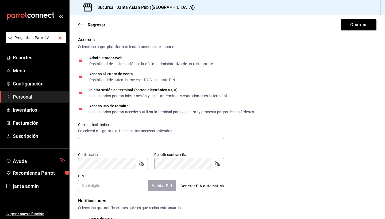
scroll to position [116, 0]
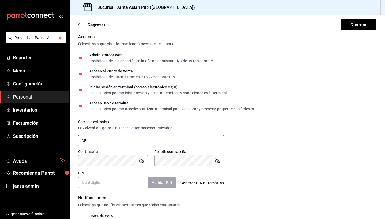
type input "G"
type input "gerentegeneral@sushizone.com"
click at [142, 162] on icon "passwordField" at bounding box center [141, 161] width 6 height 6
click at [129, 184] on input "PIN" at bounding box center [113, 182] width 70 height 11
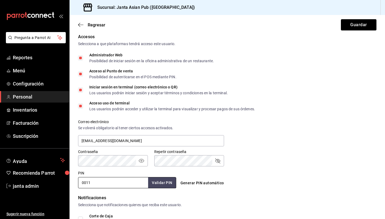
type input "0011"
click at [166, 183] on button "Validar PIN" at bounding box center [162, 183] width 28 height 12
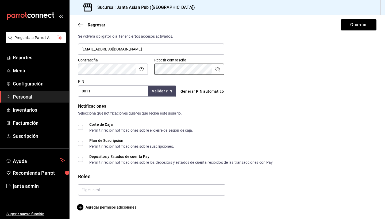
scroll to position [0, 0]
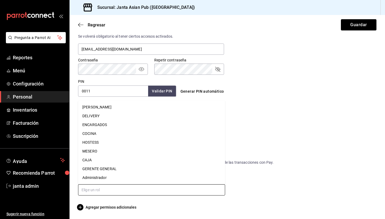
click at [100, 192] on input "text" at bounding box center [151, 190] width 147 height 11
click at [104, 170] on li "GERENTE GENERAL" at bounding box center [151, 169] width 147 height 9
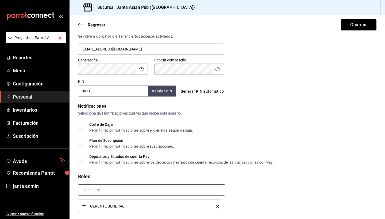
checkbox input "true"
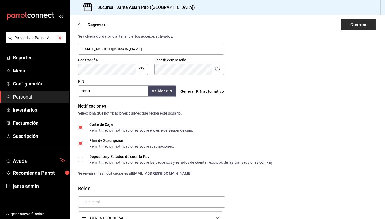
click at [364, 22] on button "Guardar" at bounding box center [359, 24] width 36 height 11
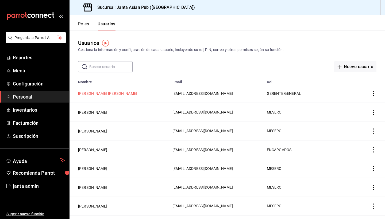
click at [95, 93] on button "LUIS ALEJANDRO LEPE HERNANDEZ" at bounding box center [107, 93] width 59 height 5
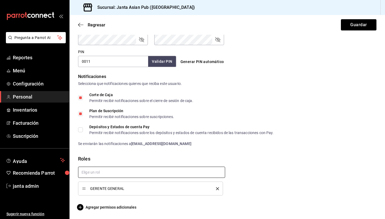
scroll to position [238, 0]
click at [148, 169] on input "text" at bounding box center [151, 172] width 147 height 11
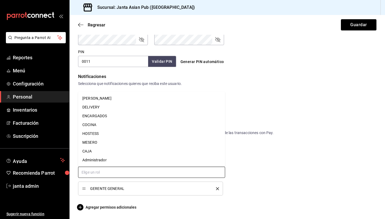
click at [143, 159] on li "Administrador" at bounding box center [151, 160] width 147 height 9
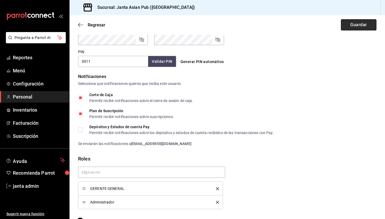
click at [369, 25] on button "Guardar" at bounding box center [359, 24] width 36 height 11
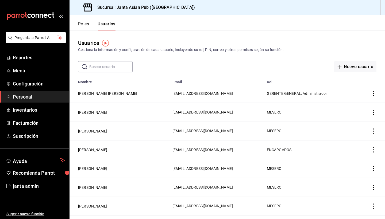
click at [86, 24] on button "Roles" at bounding box center [83, 25] width 11 height 9
